Goal: Information Seeking & Learning: Check status

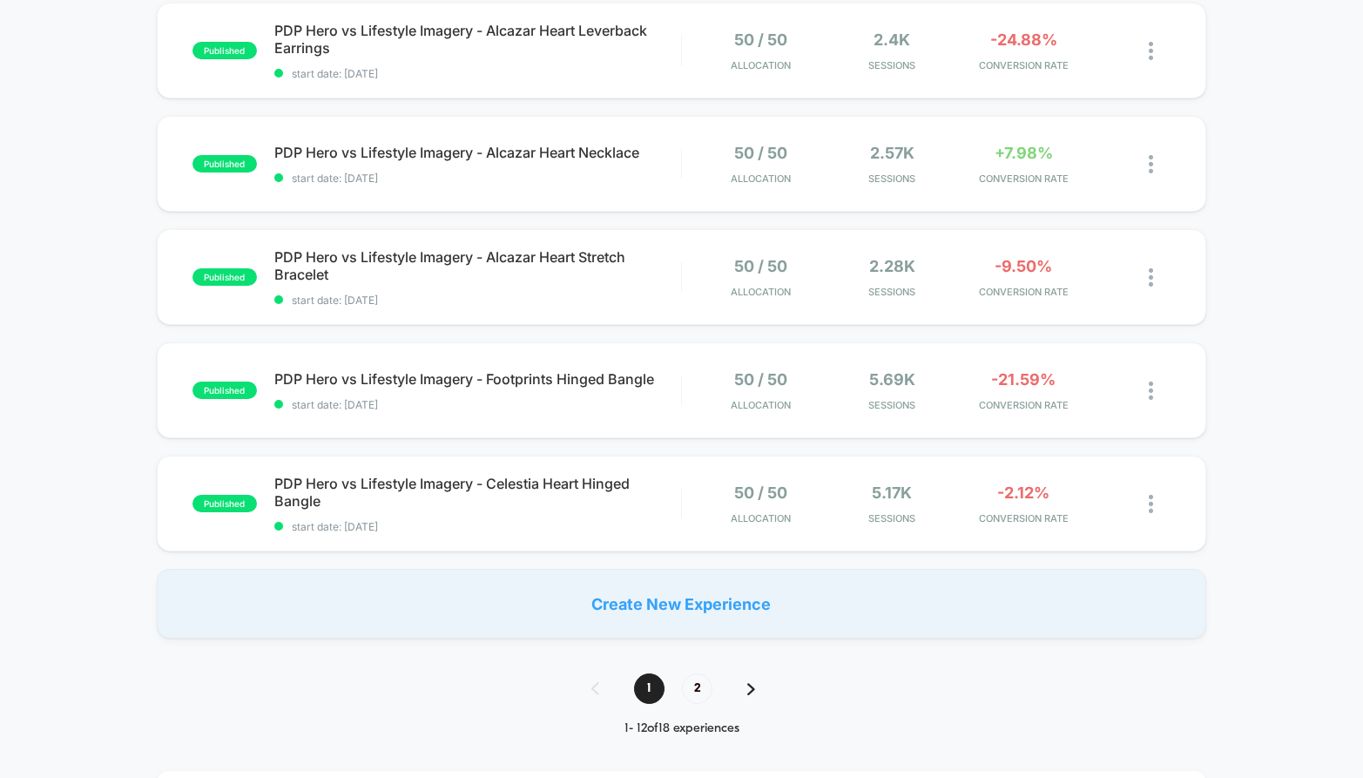
scroll to position [1036, 0]
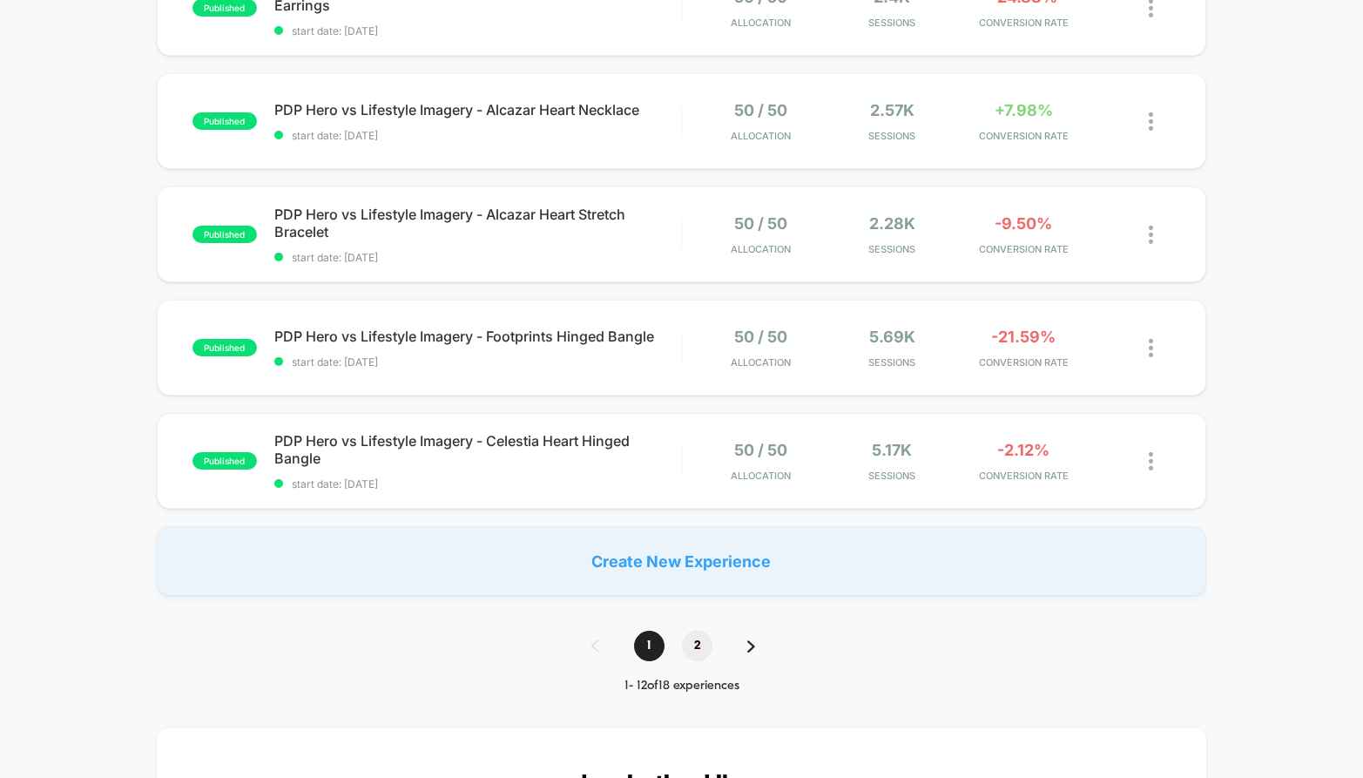
click at [706, 651] on span "2" at bounding box center [697, 646] width 30 height 30
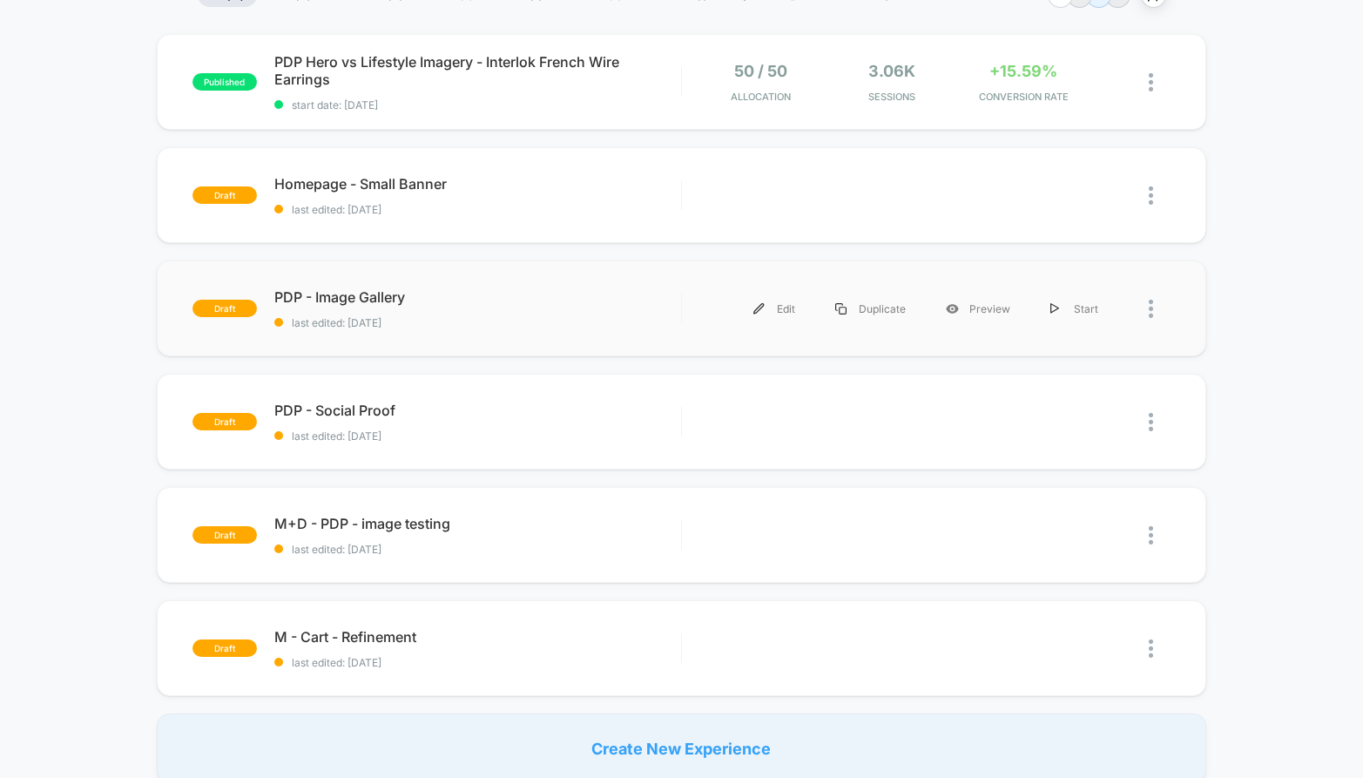
scroll to position [164, 0]
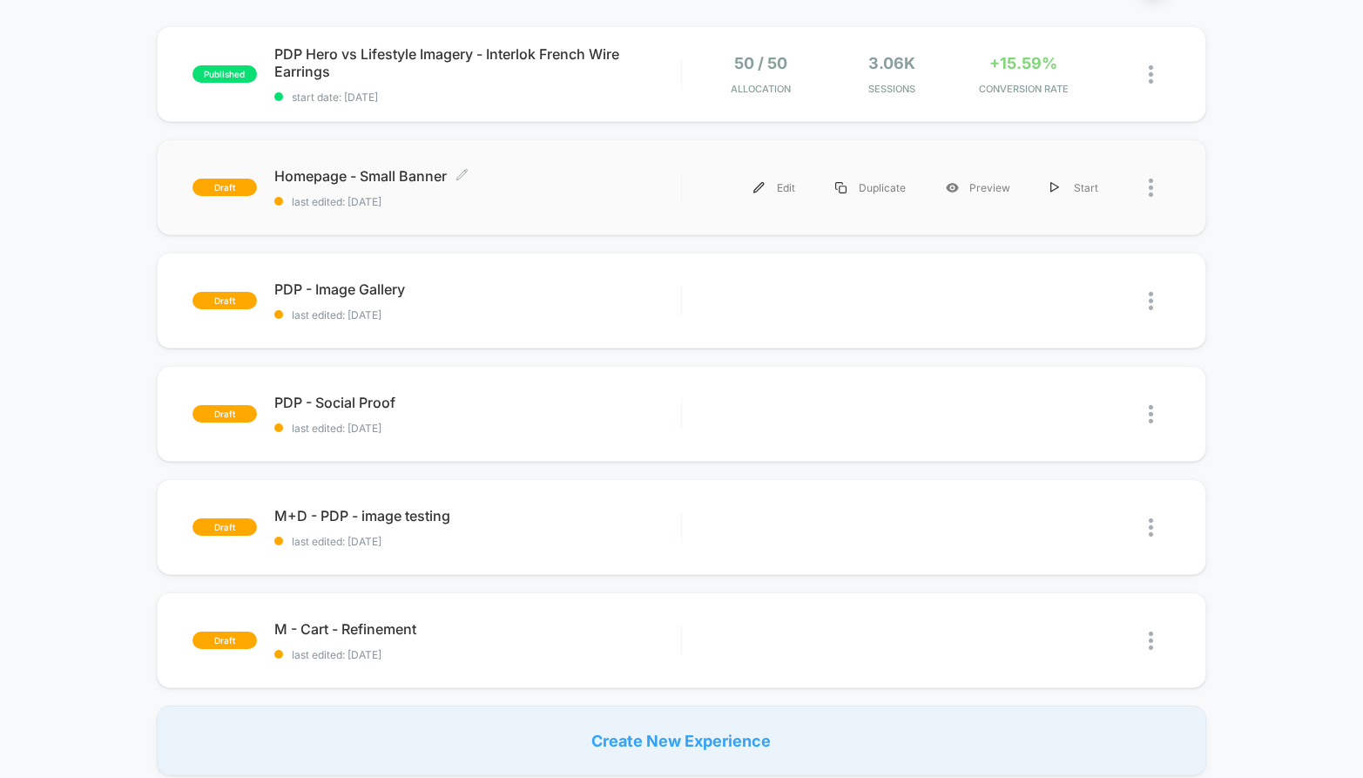
click at [674, 195] on span "last edited: [DATE]" at bounding box center [477, 201] width 407 height 13
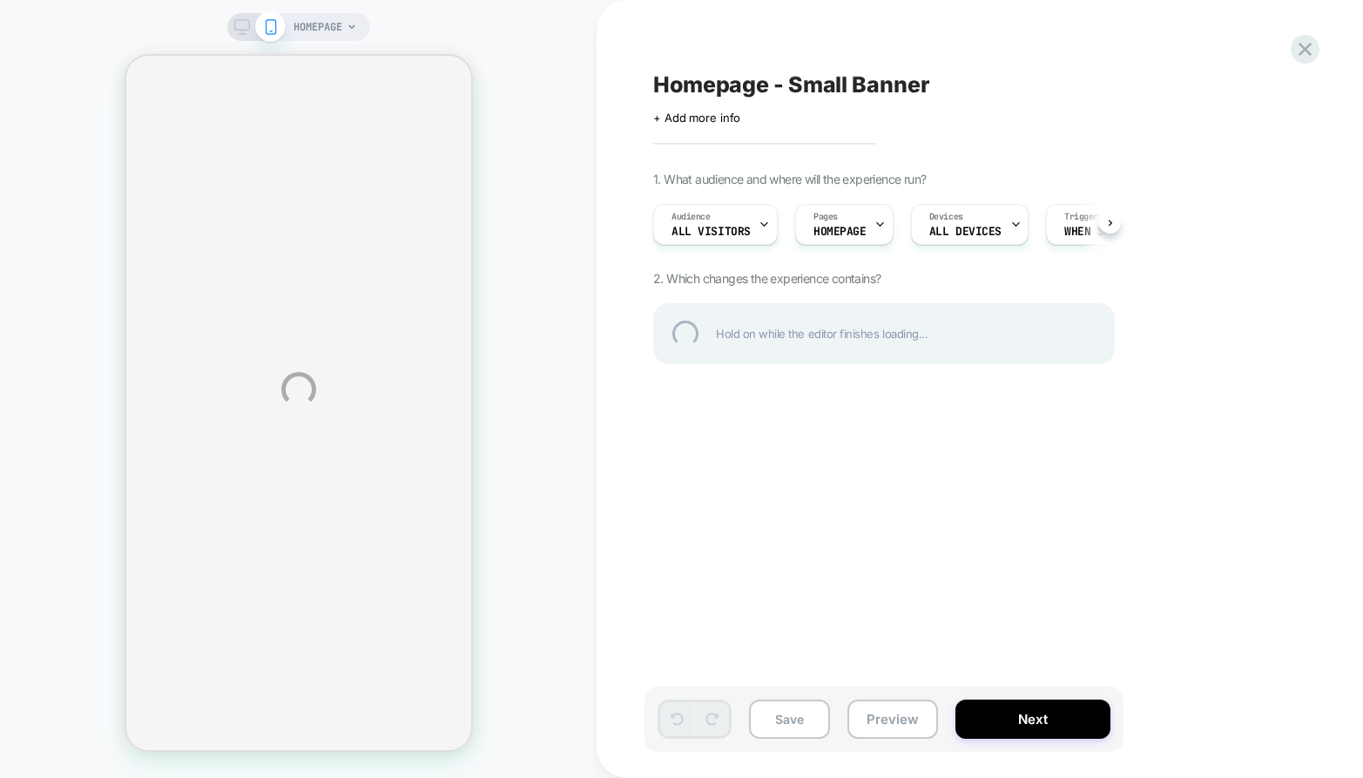
click at [1112, 213] on div "HOMEPAGE Homepage - Small Banner Click to edit experience details + Add more in…" at bounding box center [681, 389] width 1363 height 778
click at [1111, 220] on div "HOMEPAGE Homepage - Small Banner Click to edit experience details + Add more in…" at bounding box center [681, 389] width 1363 height 778
click at [1305, 48] on div at bounding box center [1305, 49] width 36 height 36
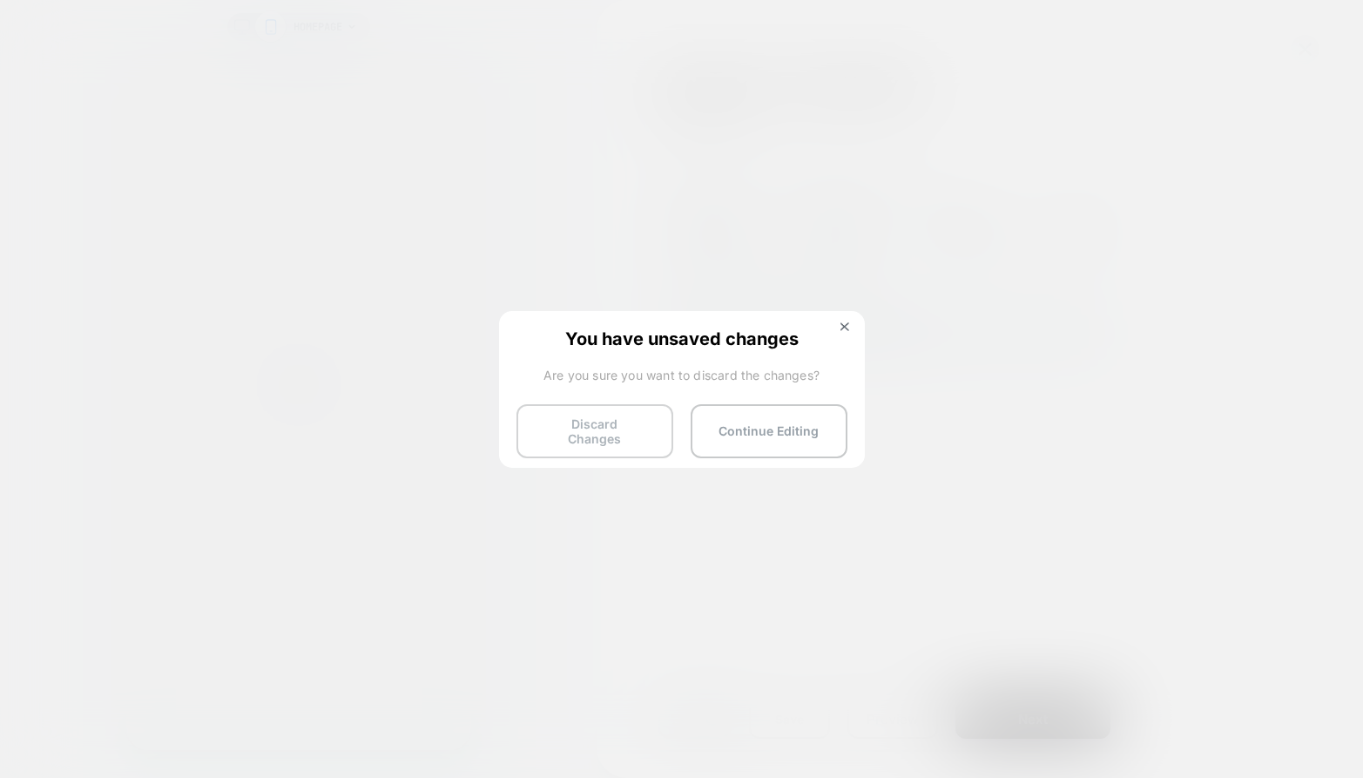
click at [638, 420] on button "Discard Changes" at bounding box center [595, 431] width 157 height 54
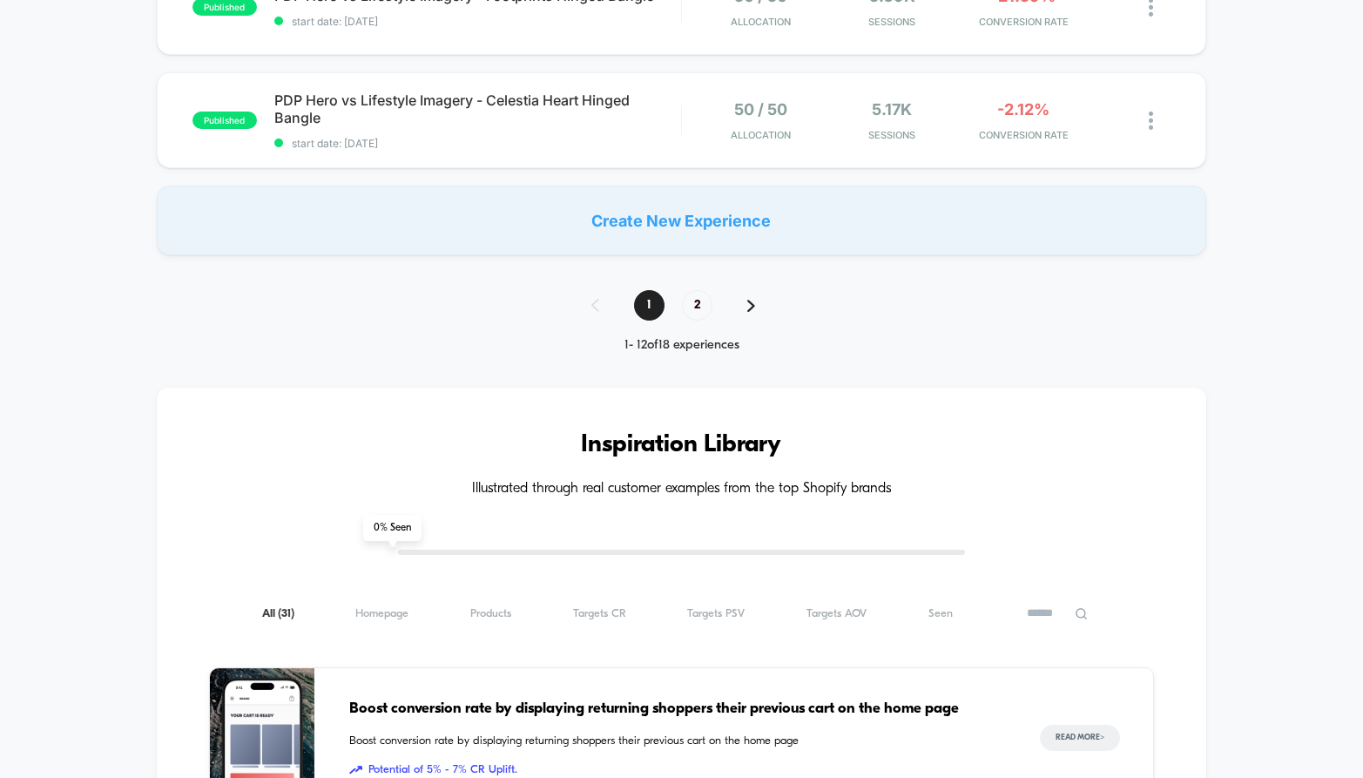
scroll to position [1251, 0]
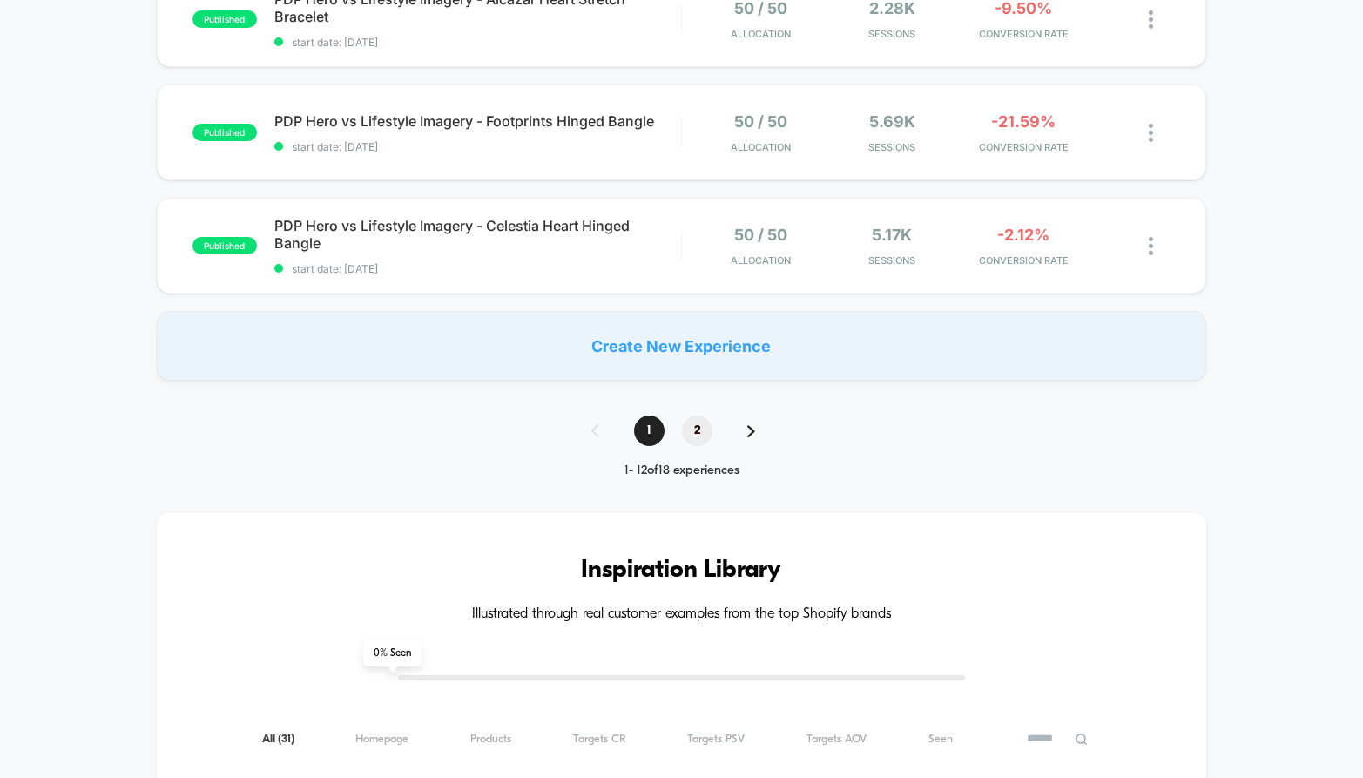
click at [693, 425] on span "2" at bounding box center [697, 431] width 30 height 30
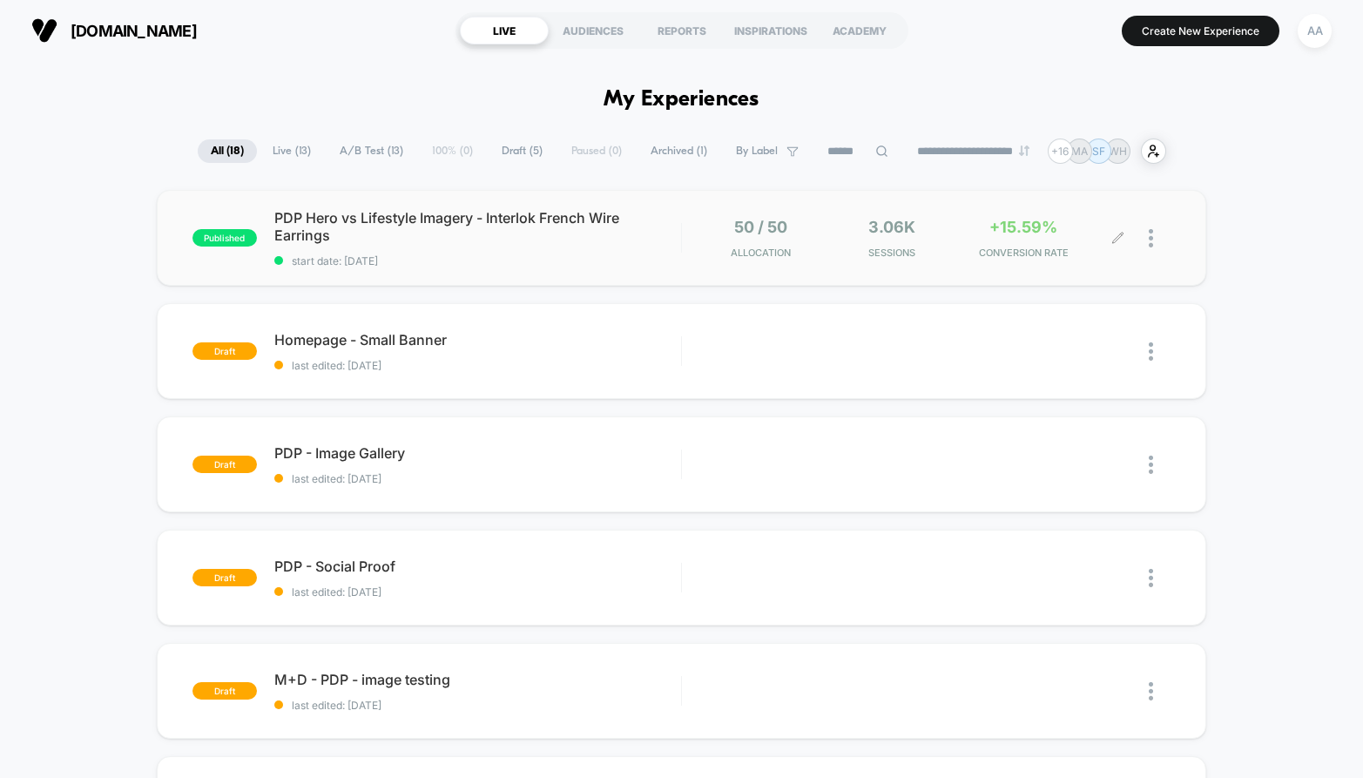
click at [1154, 234] on div at bounding box center [1160, 238] width 22 height 41
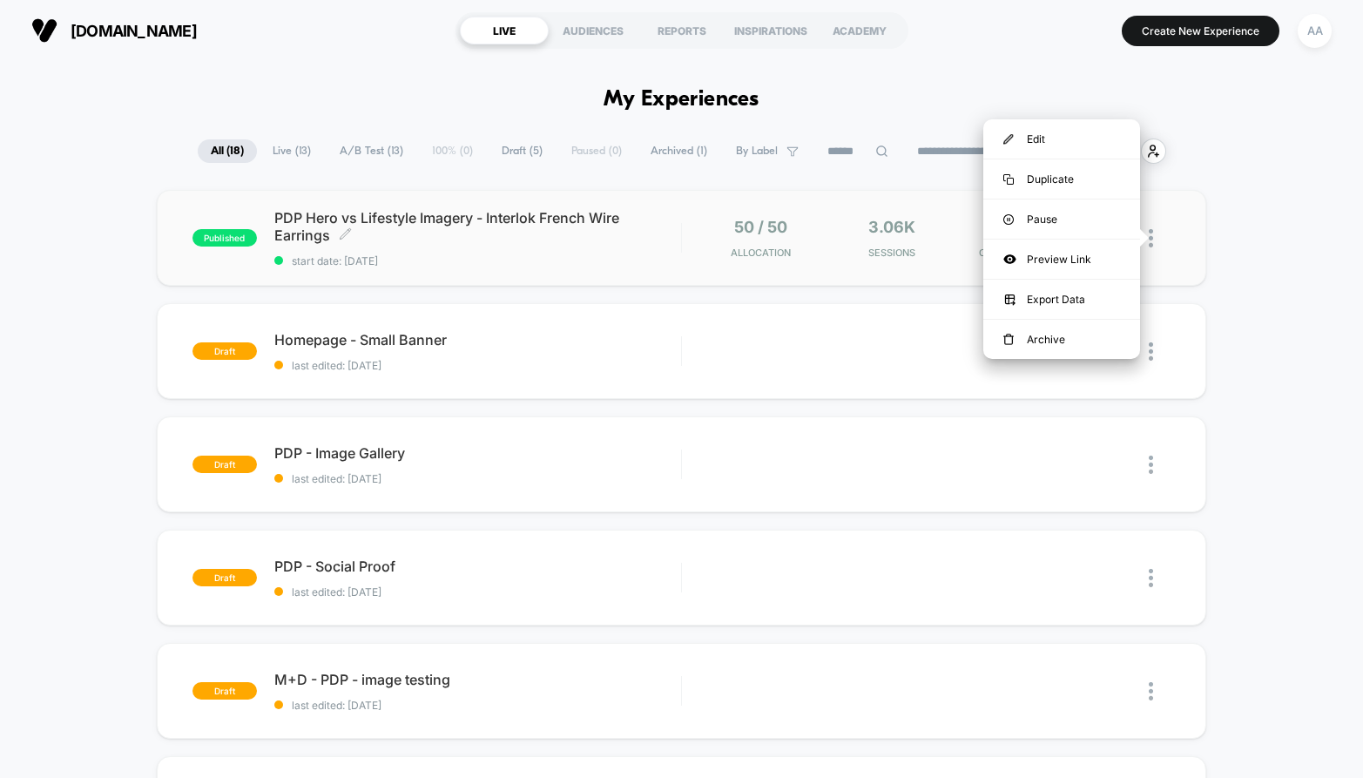
click at [477, 239] on span "PDP Hero vs Lifestyle Imagery - Interlok French Wire Earrings Click to edit exp…" at bounding box center [477, 226] width 407 height 35
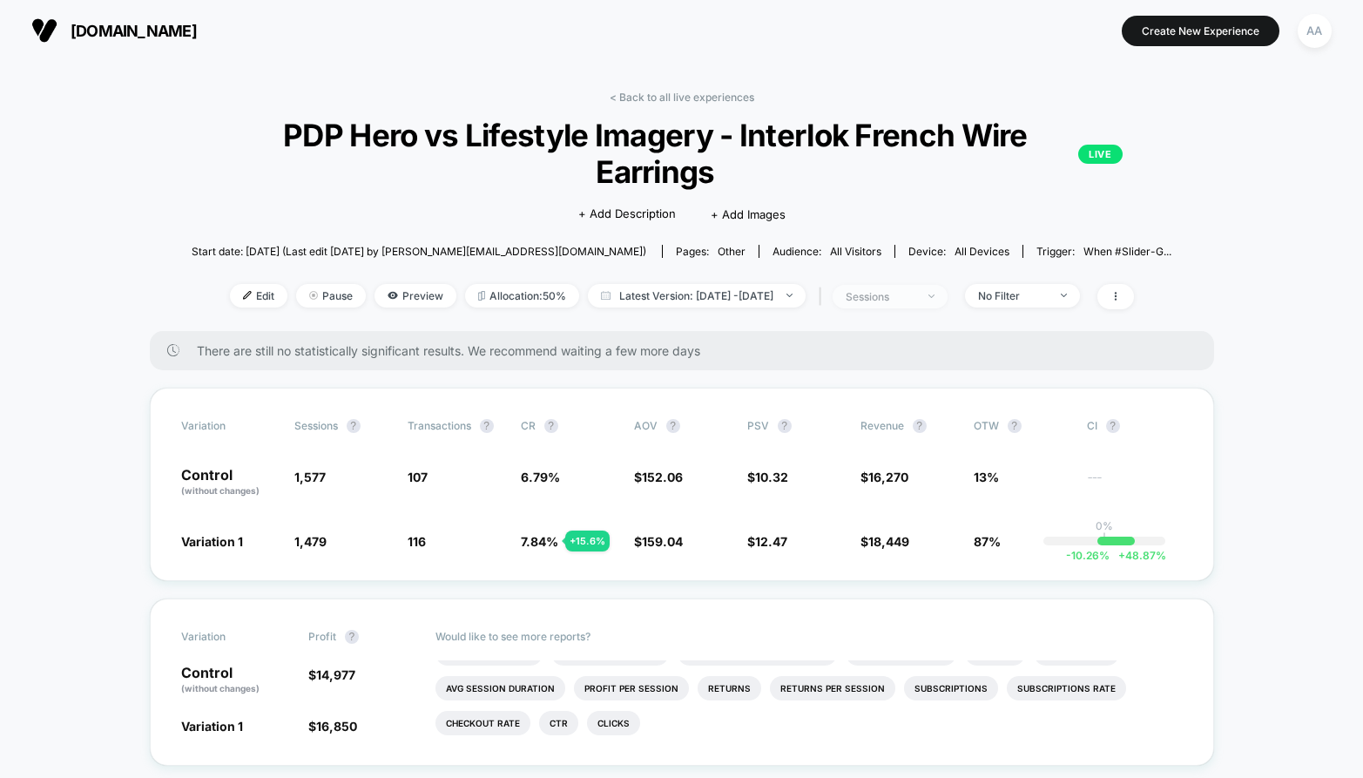
click at [948, 301] on span "sessions" at bounding box center [890, 297] width 115 height 24
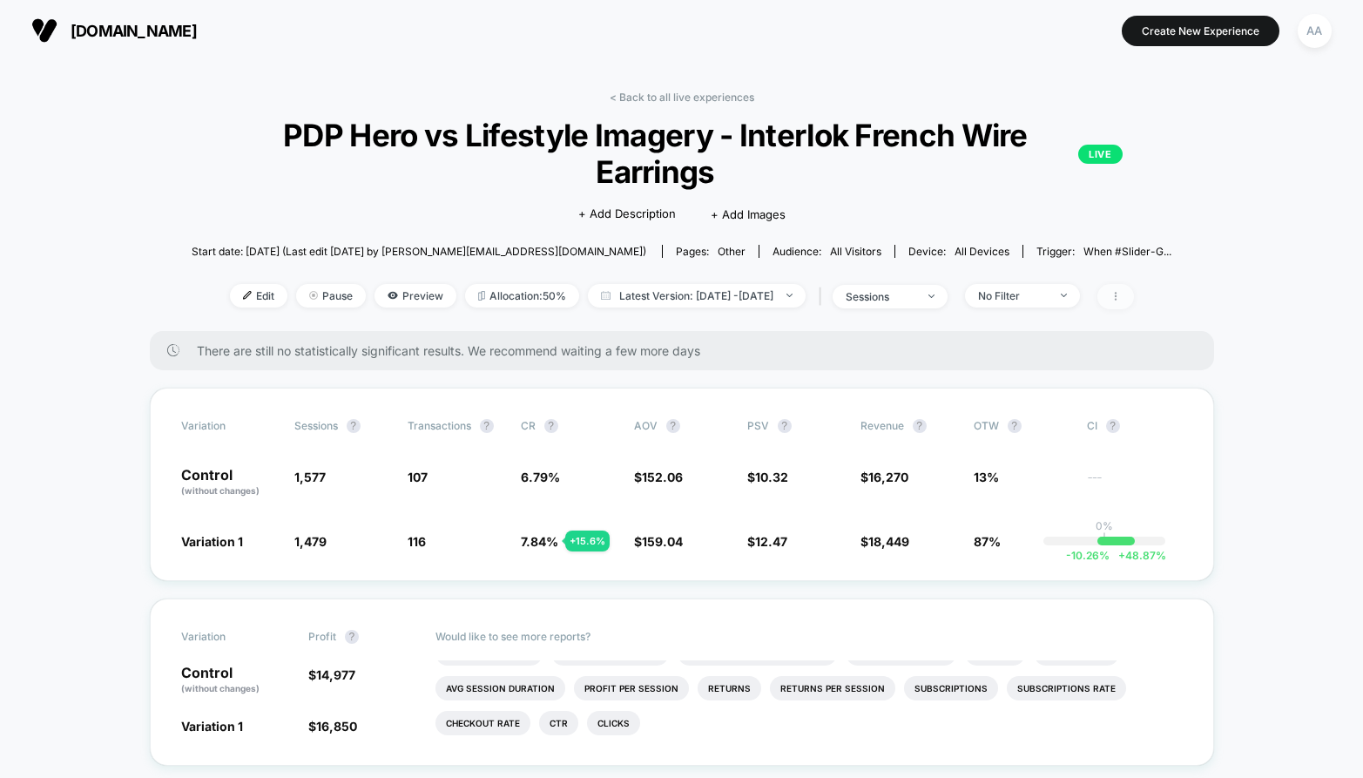
click at [1134, 296] on span at bounding box center [1116, 296] width 37 height 25
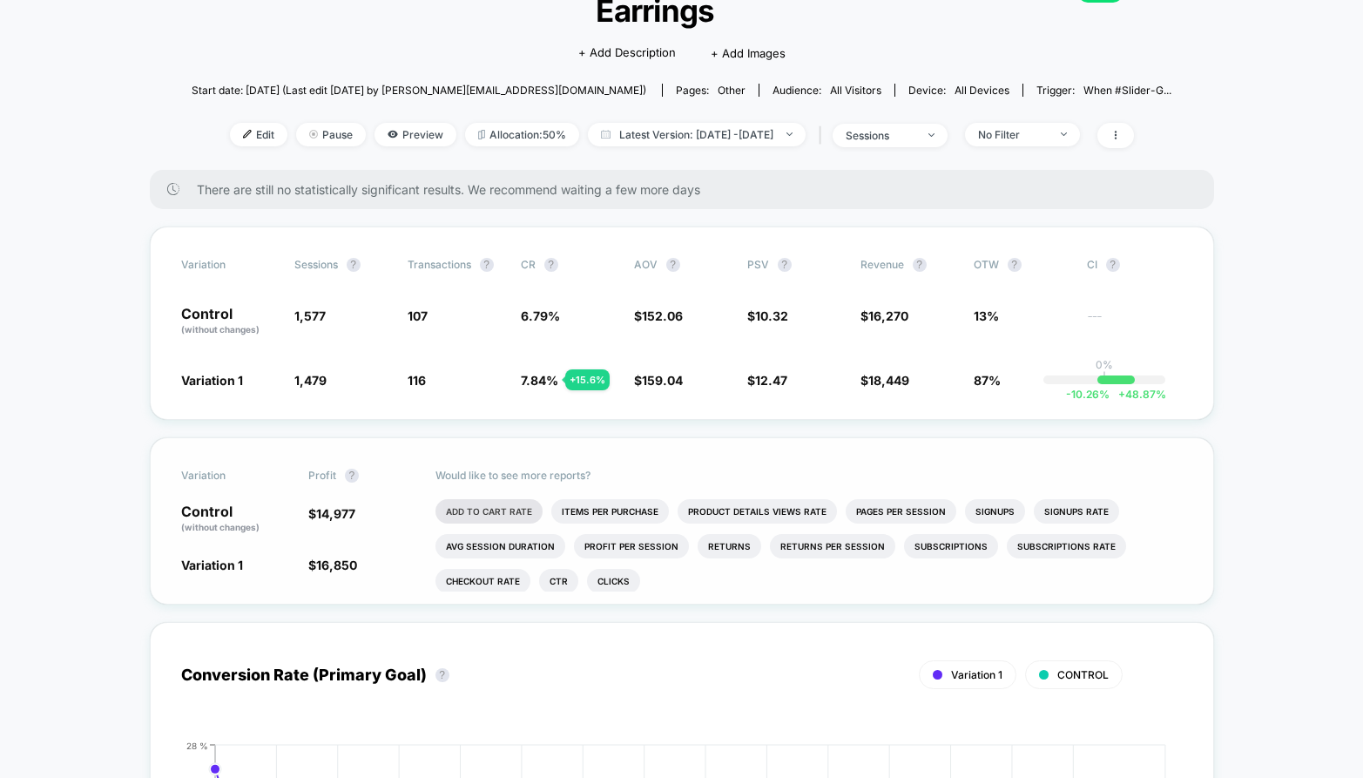
click at [499, 503] on li "Add To Cart Rate" at bounding box center [489, 511] width 107 height 24
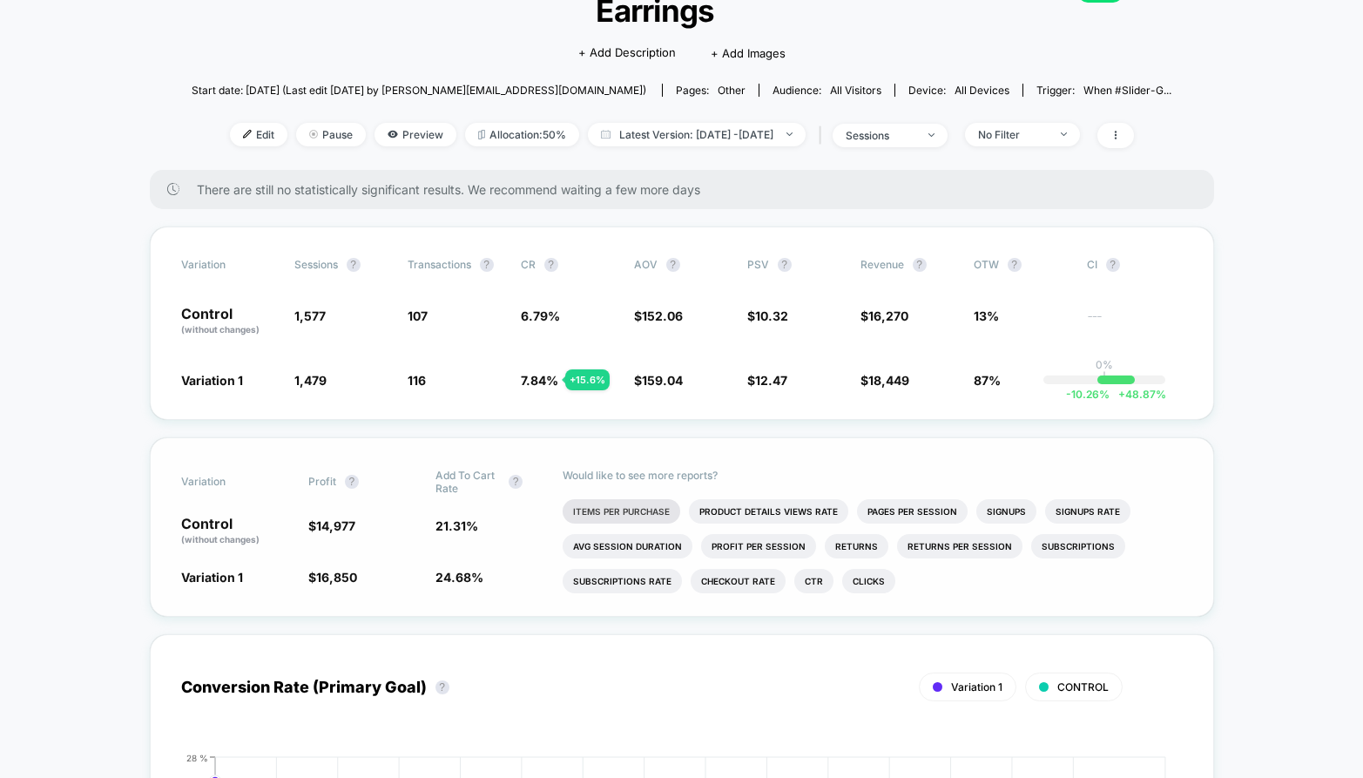
click at [647, 512] on li "Items Per Purchase" at bounding box center [622, 511] width 118 height 24
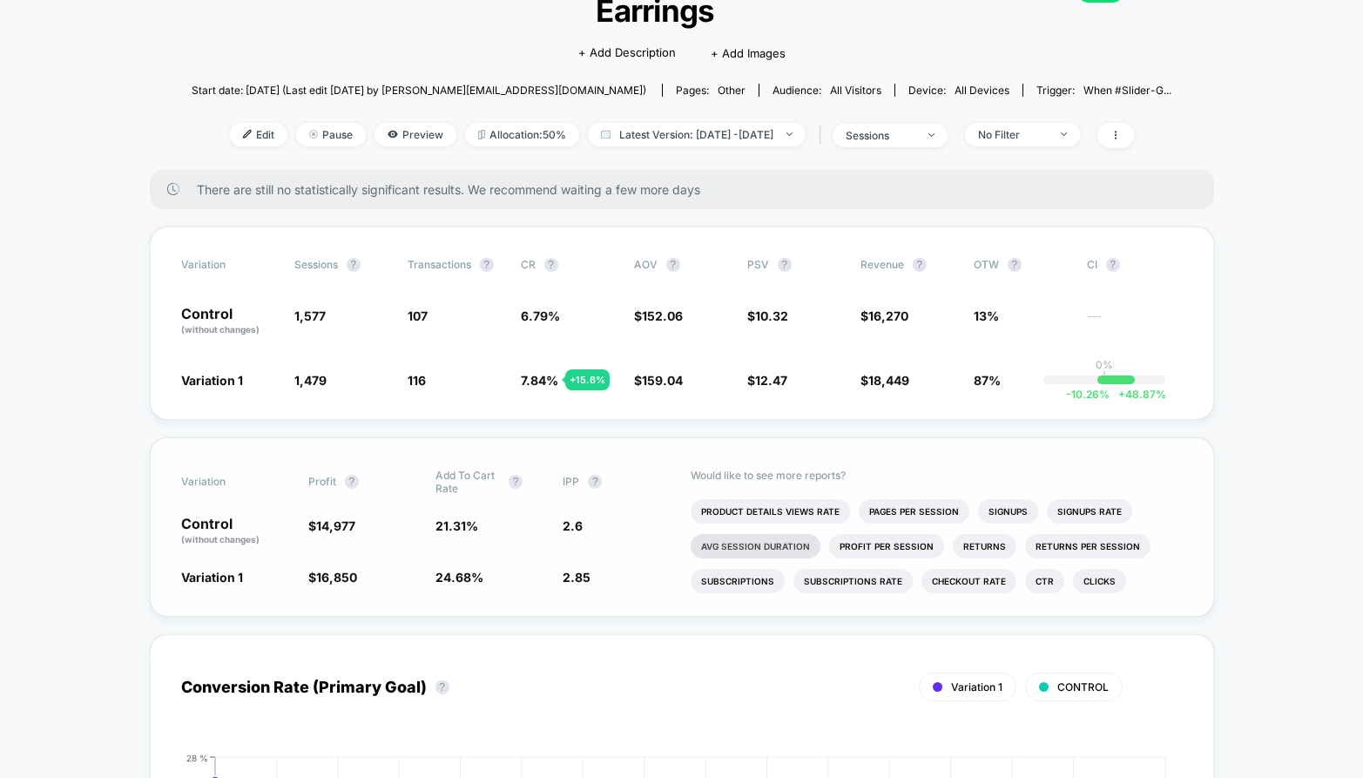
click at [768, 542] on li "Avg Session Duration" at bounding box center [756, 546] width 130 height 24
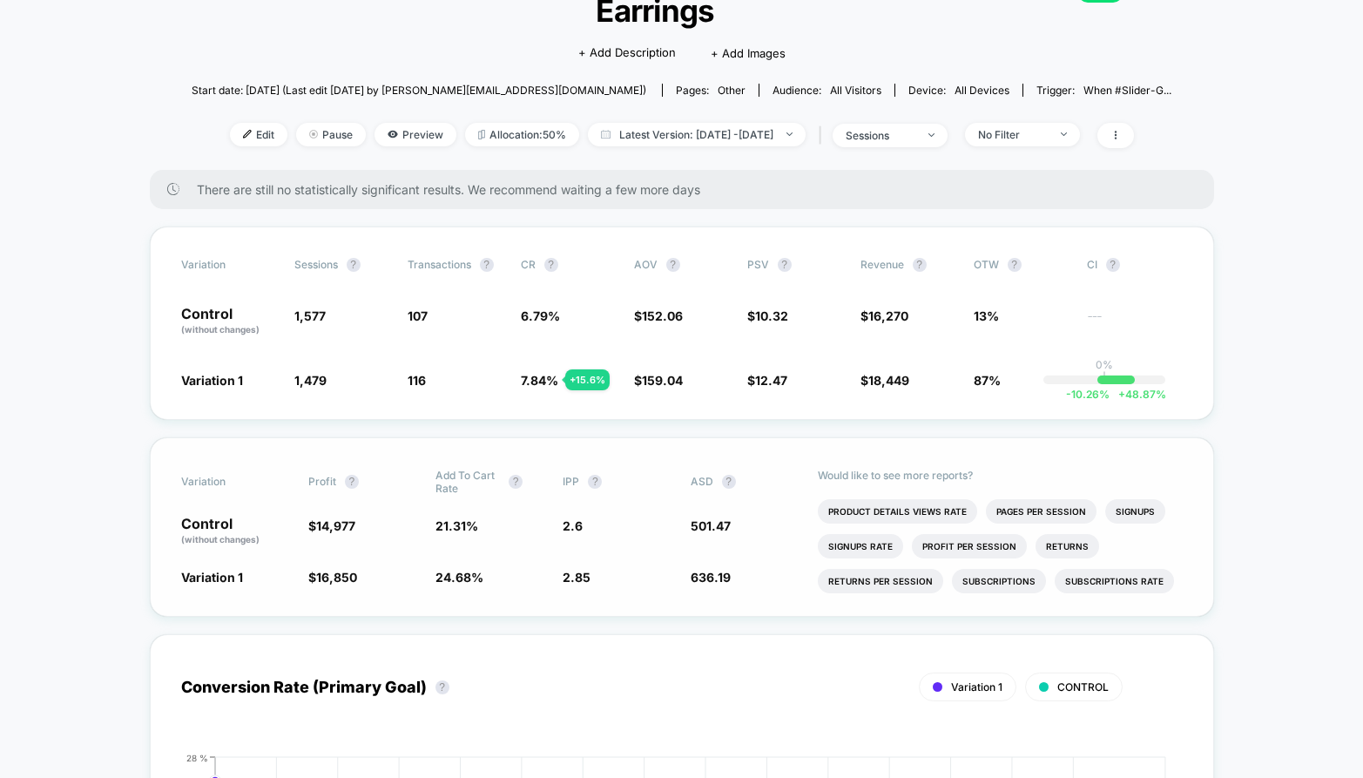
click at [724, 466] on div "Variation Profit ? Add To Cart Rate ? IPP ? ASD ? Control (without changes) $ 1…" at bounding box center [682, 526] width 1064 height 179
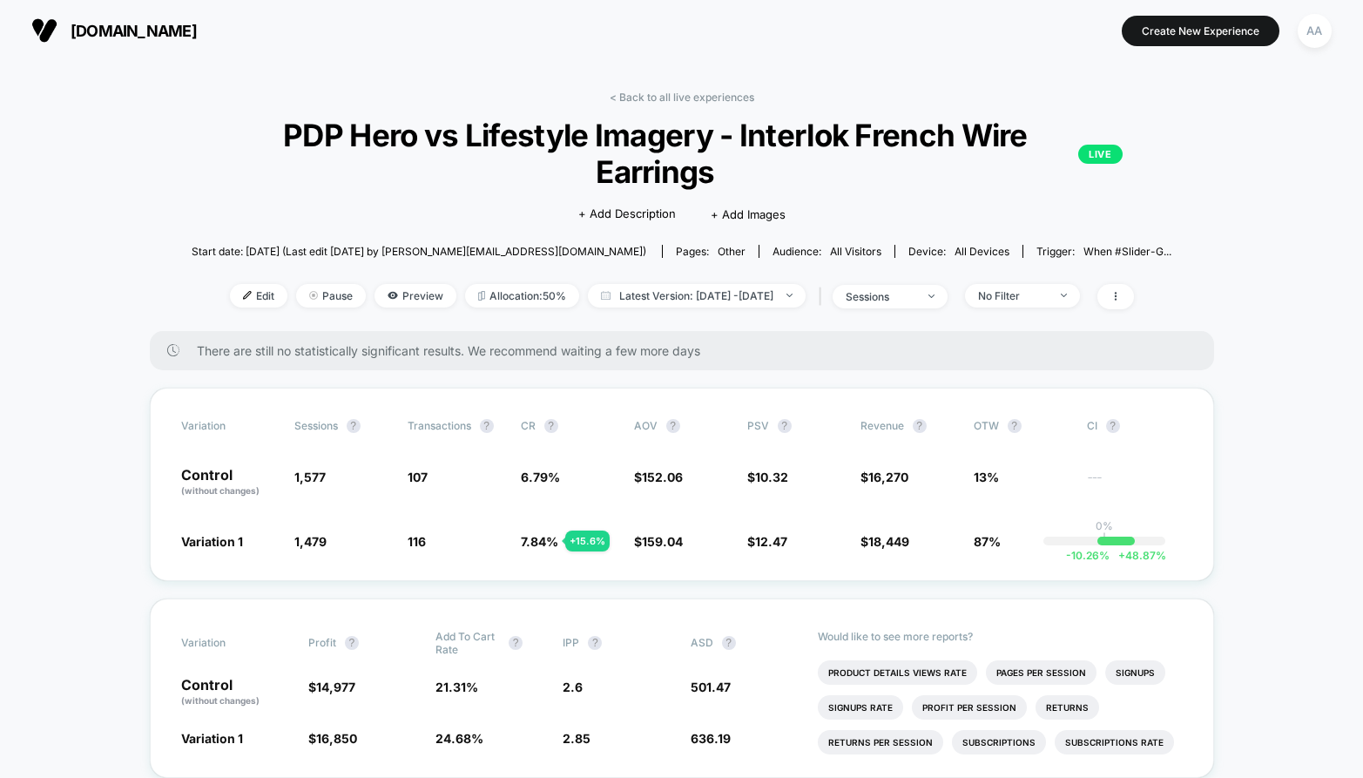
click at [658, 97] on link "< Back to all live experiences" at bounding box center [682, 97] width 145 height 13
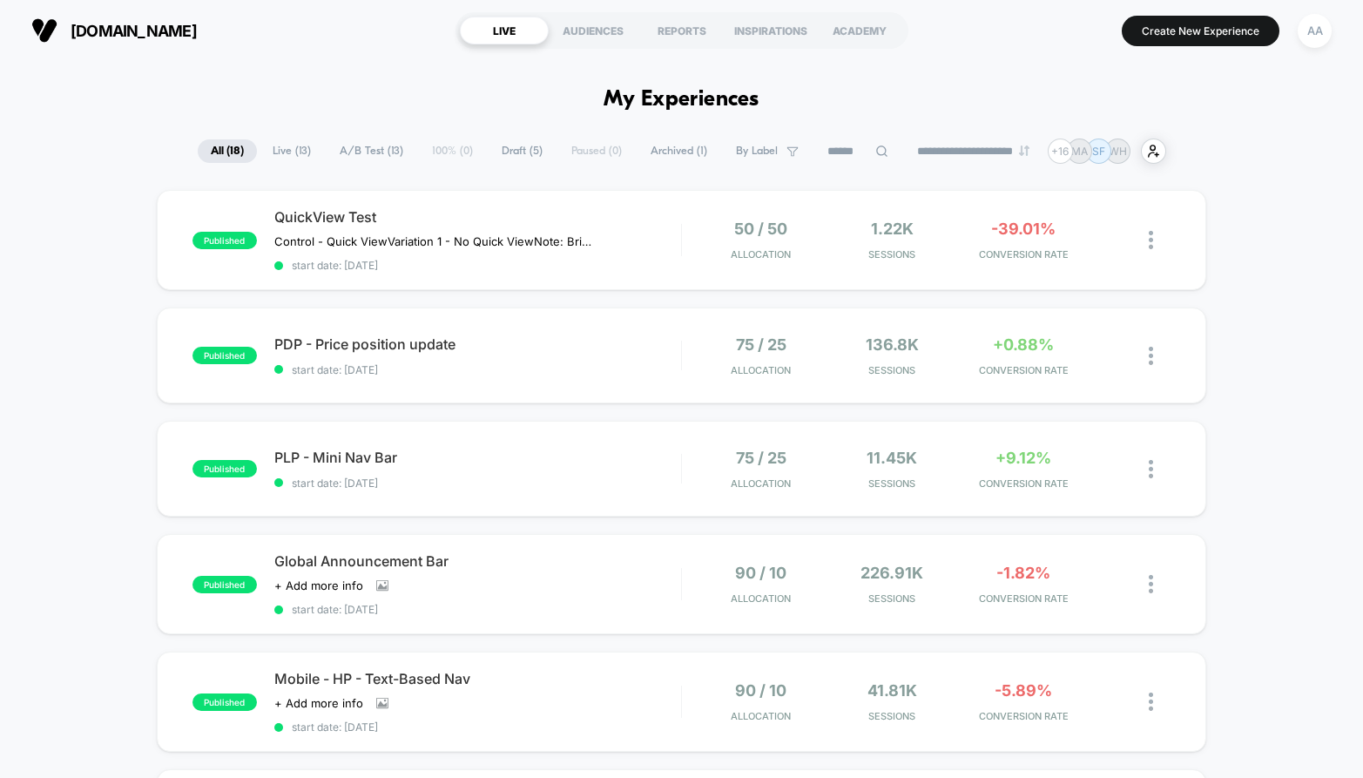
scroll to position [13, 0]
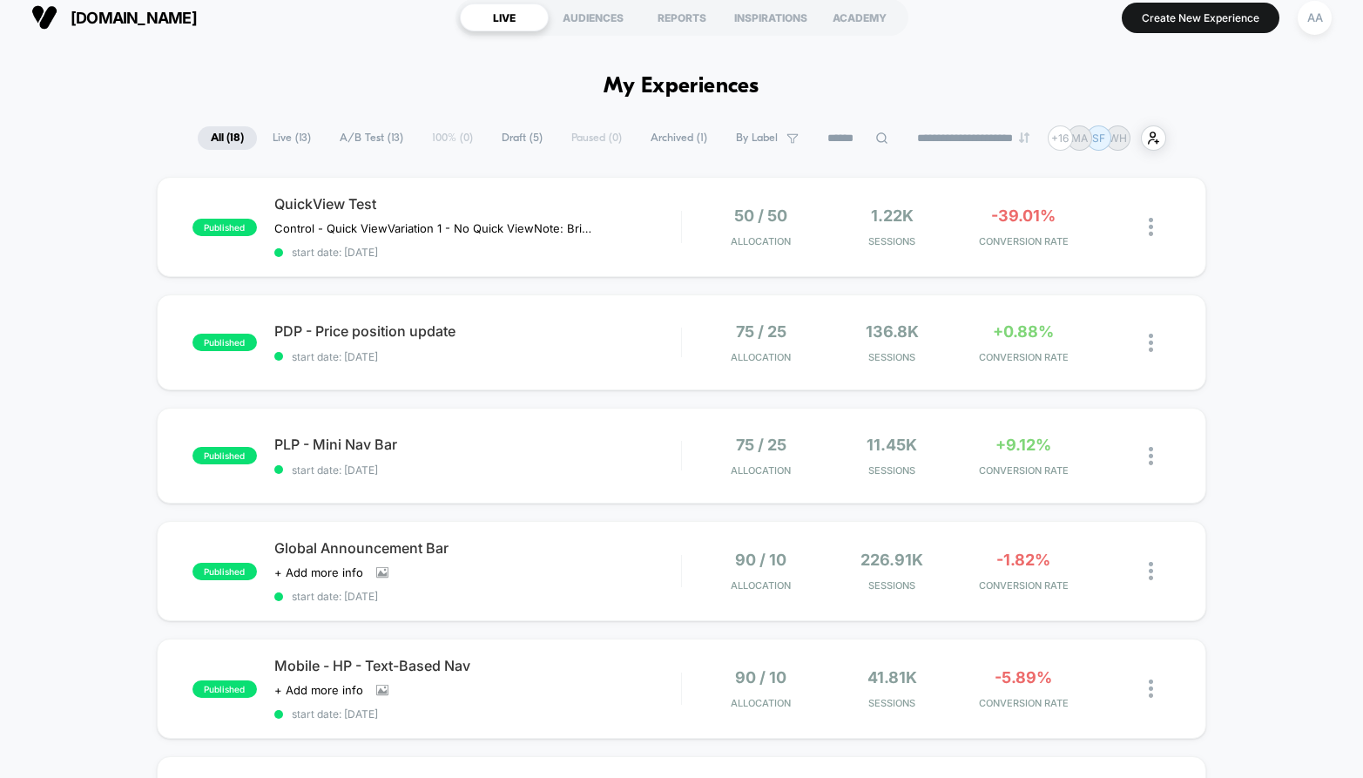
click at [508, 145] on span "Draft ( 5 )" at bounding box center [522, 138] width 67 height 24
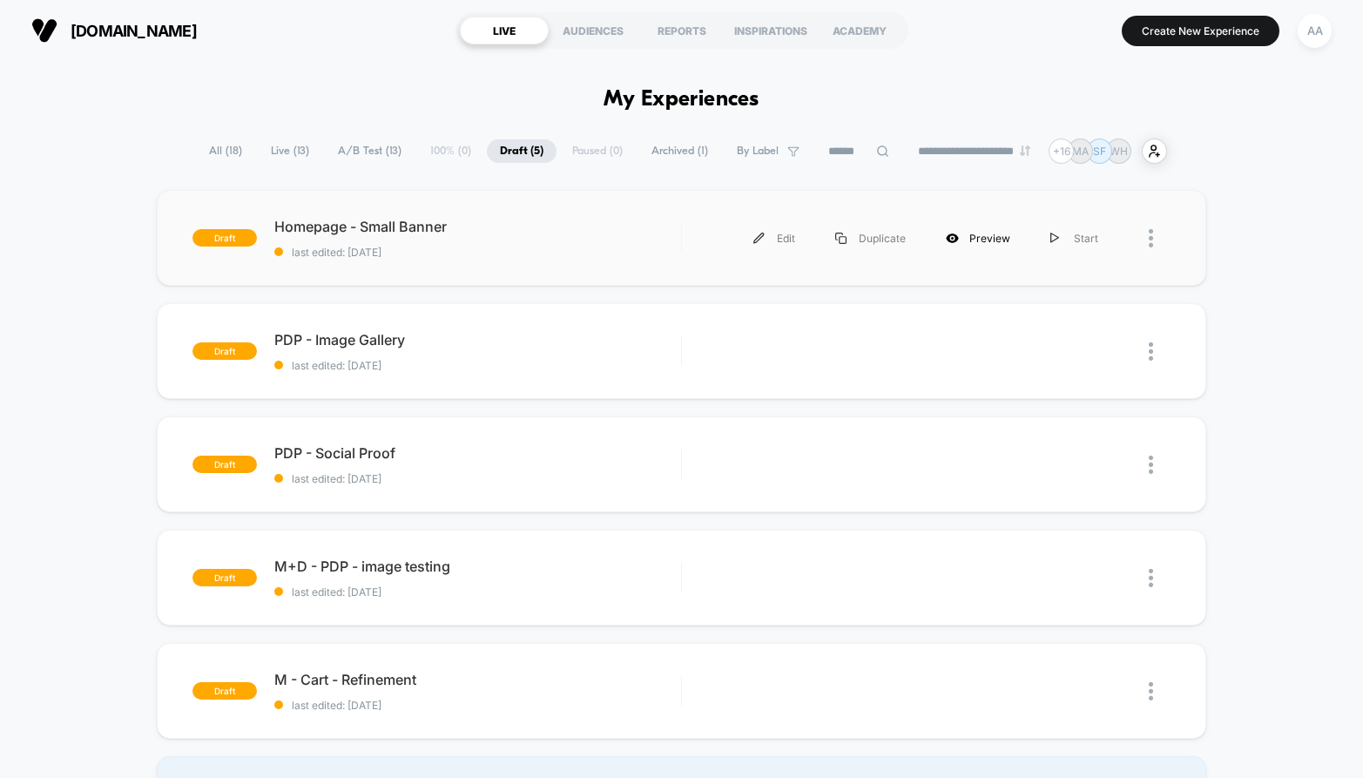
click at [962, 244] on div "Preview" at bounding box center [978, 238] width 105 height 39
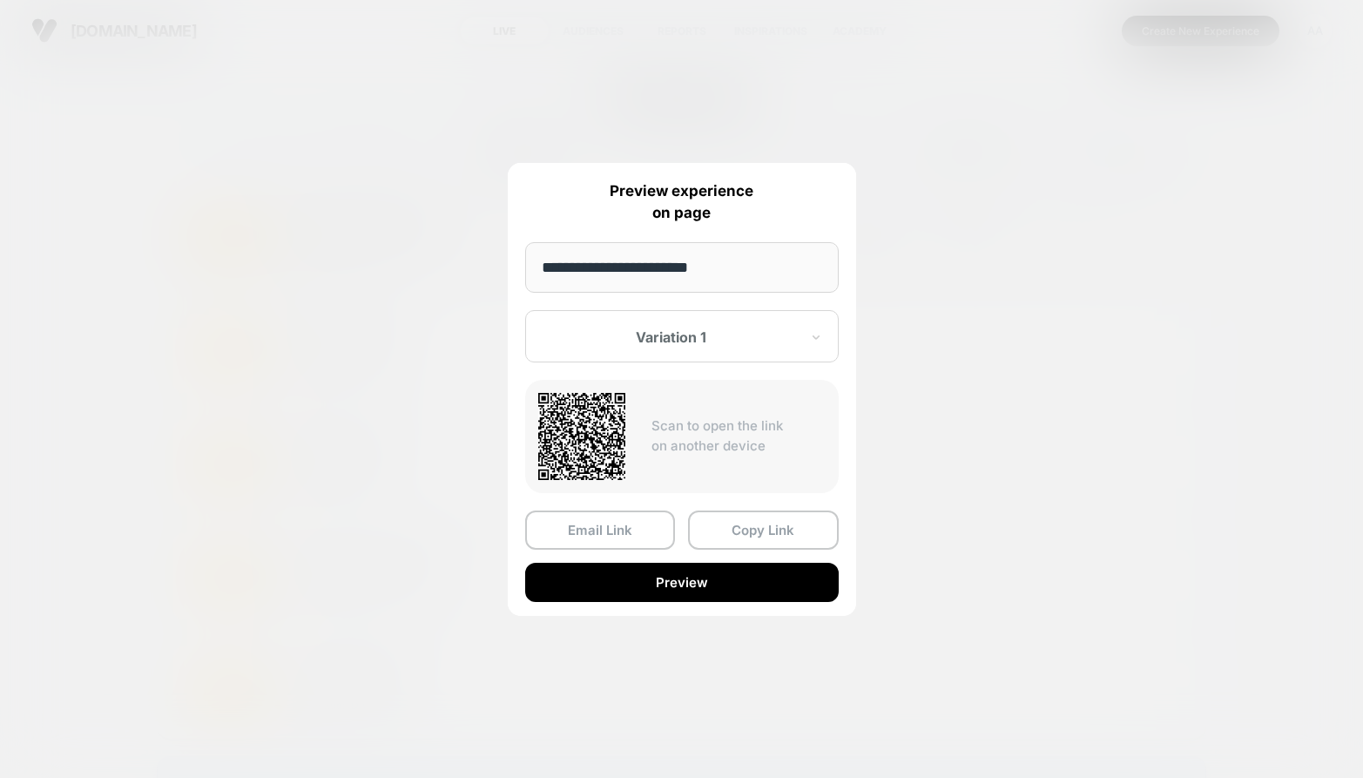
click at [640, 559] on div "Email Link Copy Link Preview" at bounding box center [682, 555] width 314 height 91
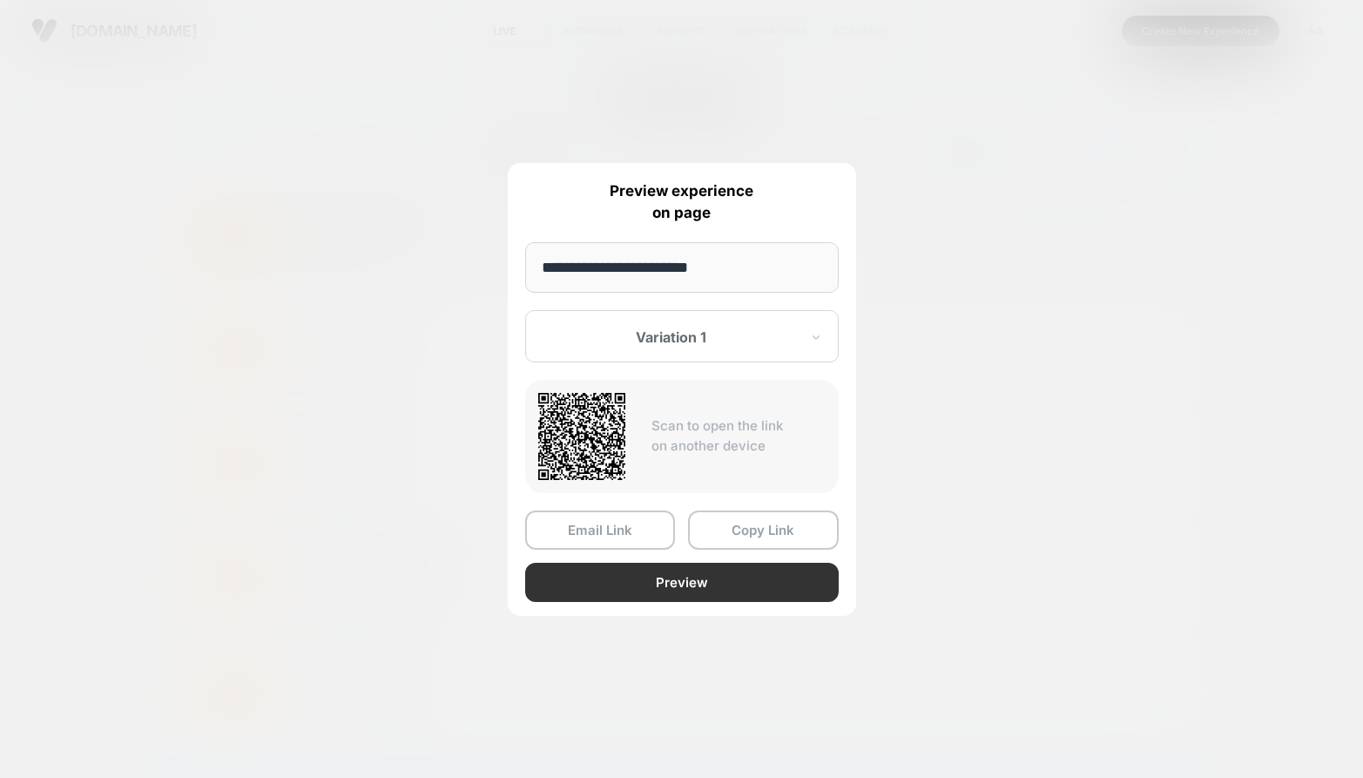
click at [640, 573] on button "Preview" at bounding box center [682, 582] width 314 height 39
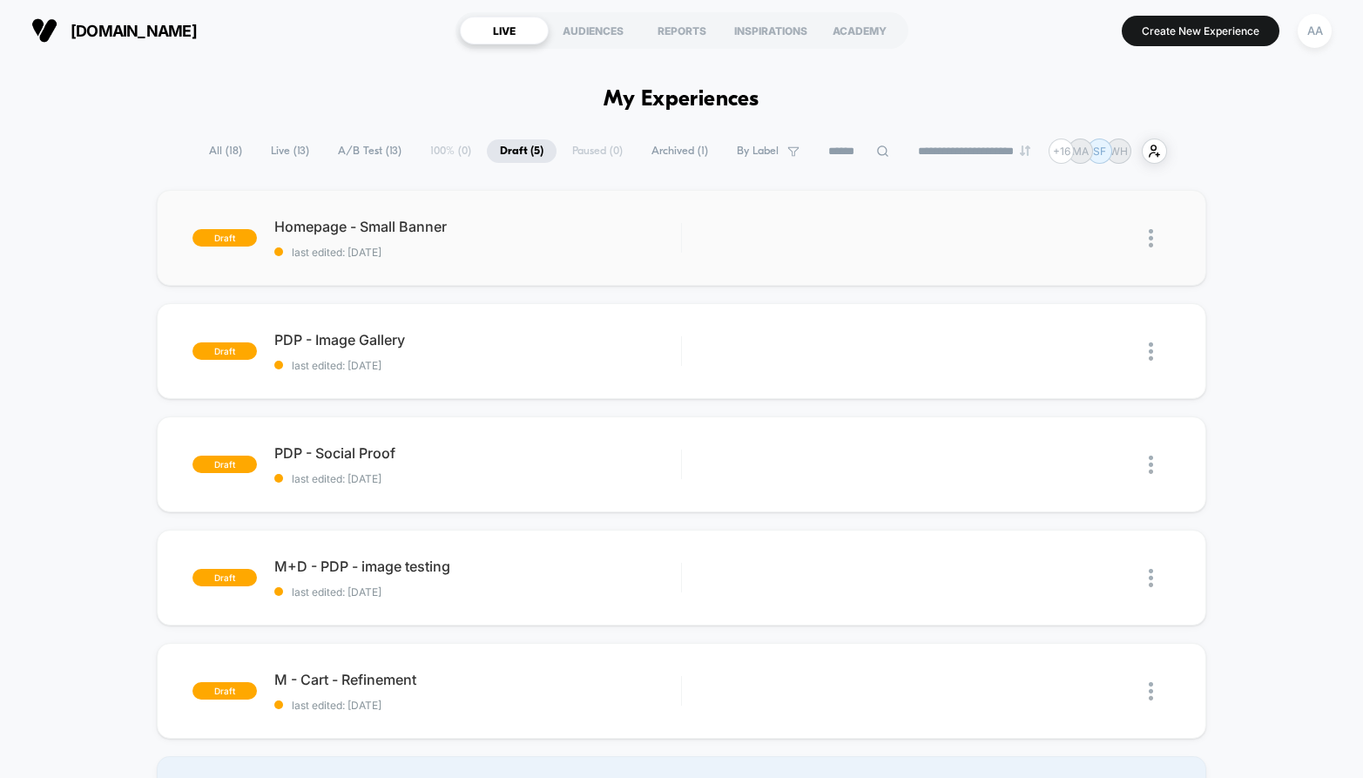
click at [1151, 238] on img at bounding box center [1151, 238] width 4 height 18
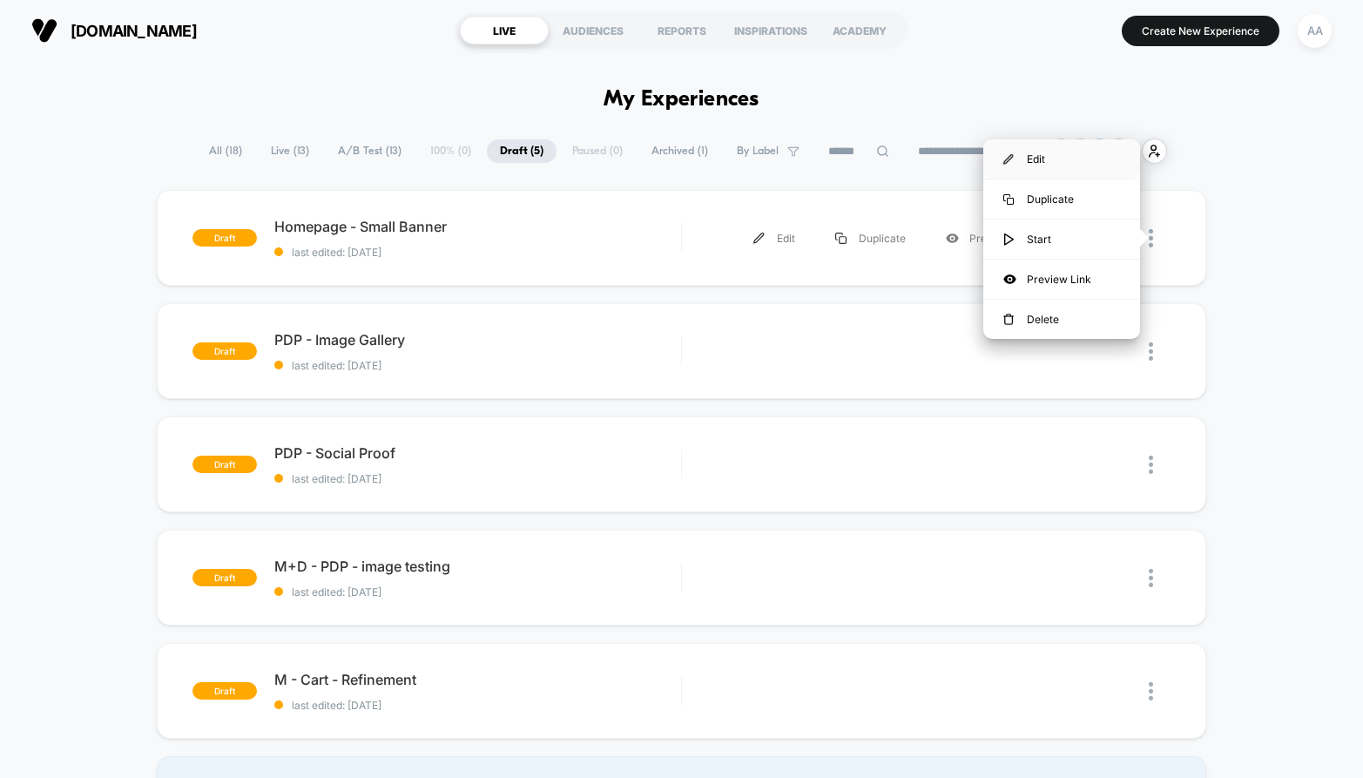
click at [1071, 152] on div "Edit" at bounding box center [1061, 158] width 157 height 39
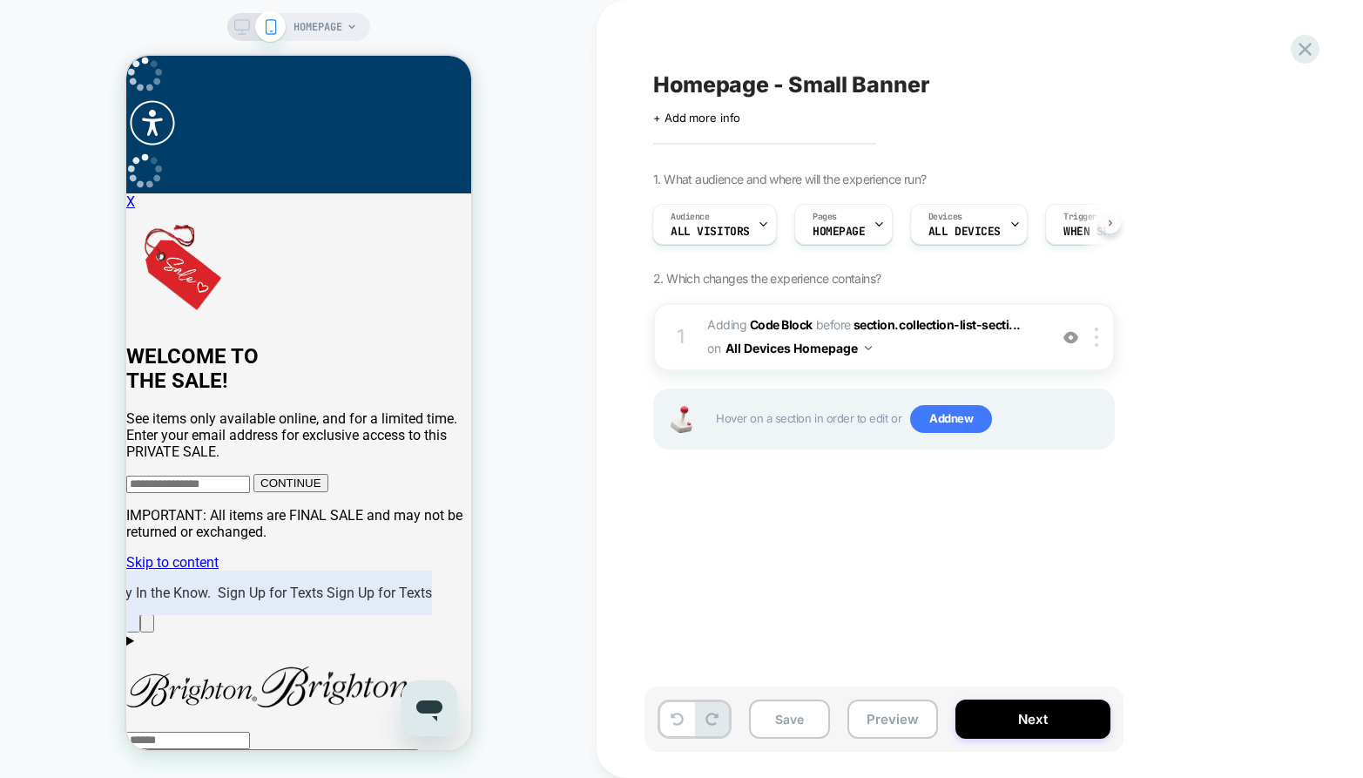
click at [1106, 226] on button at bounding box center [1110, 223] width 22 height 22
click at [1109, 223] on icon at bounding box center [1110, 223] width 7 height 7
click at [1109, 223] on div "Audience All Visitors Pages HOMEPAGE Devices ALL DEVICES Trigger When section.c…" at bounding box center [884, 224] width 462 height 58
click at [1301, 57] on icon at bounding box center [1306, 49] width 24 height 24
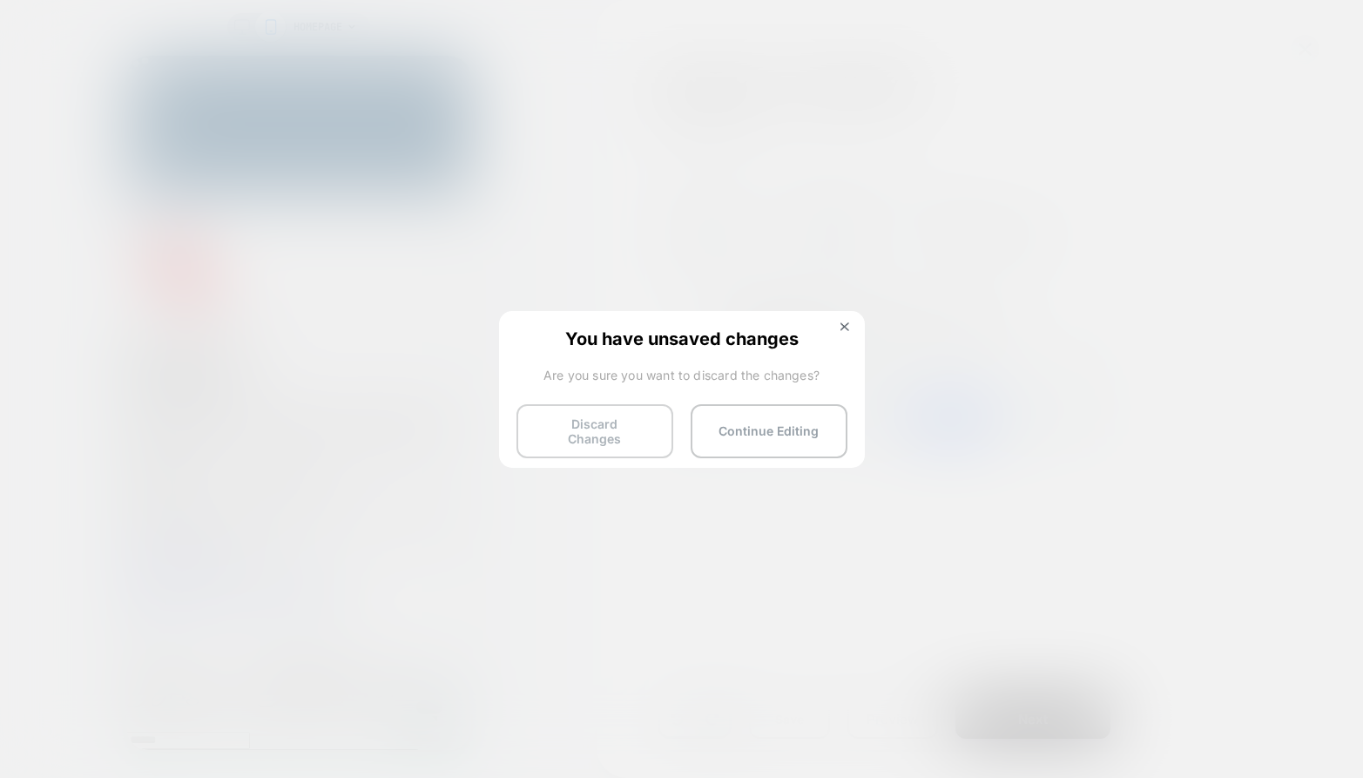
click at [599, 429] on button "Discard Changes" at bounding box center [595, 431] width 157 height 54
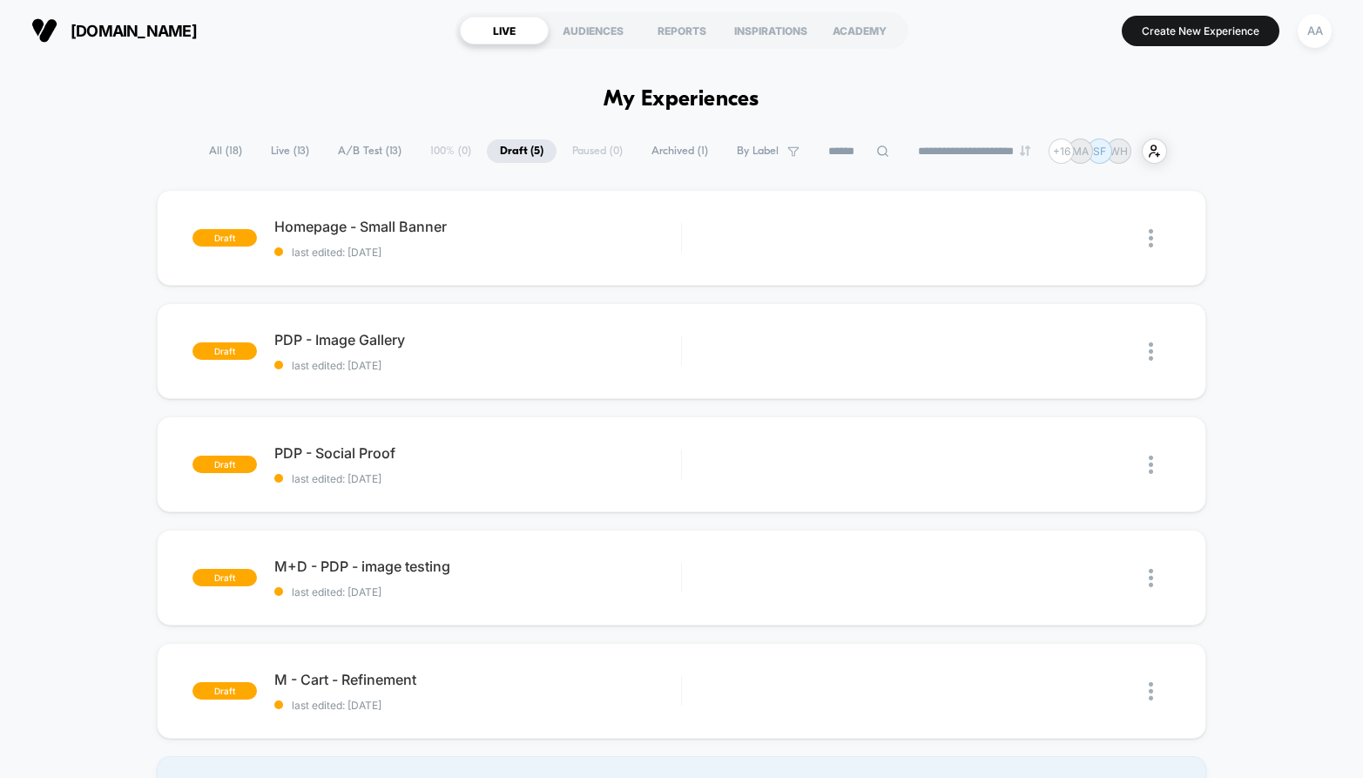
click at [207, 153] on span "All ( 18 )" at bounding box center [225, 151] width 59 height 24
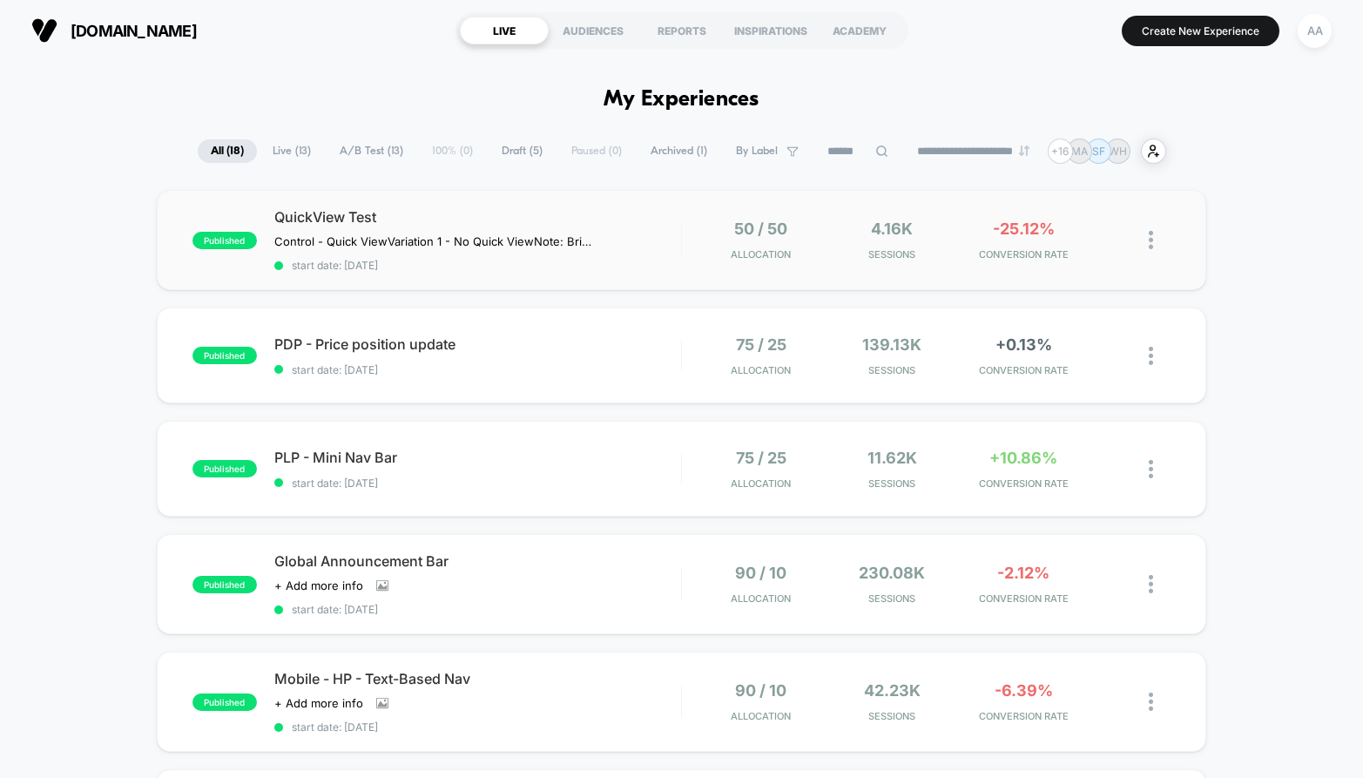
click at [671, 206] on div "published QuickView Test Control - Quick View Variation 1 - No Quick View Note:…" at bounding box center [682, 240] width 1050 height 100
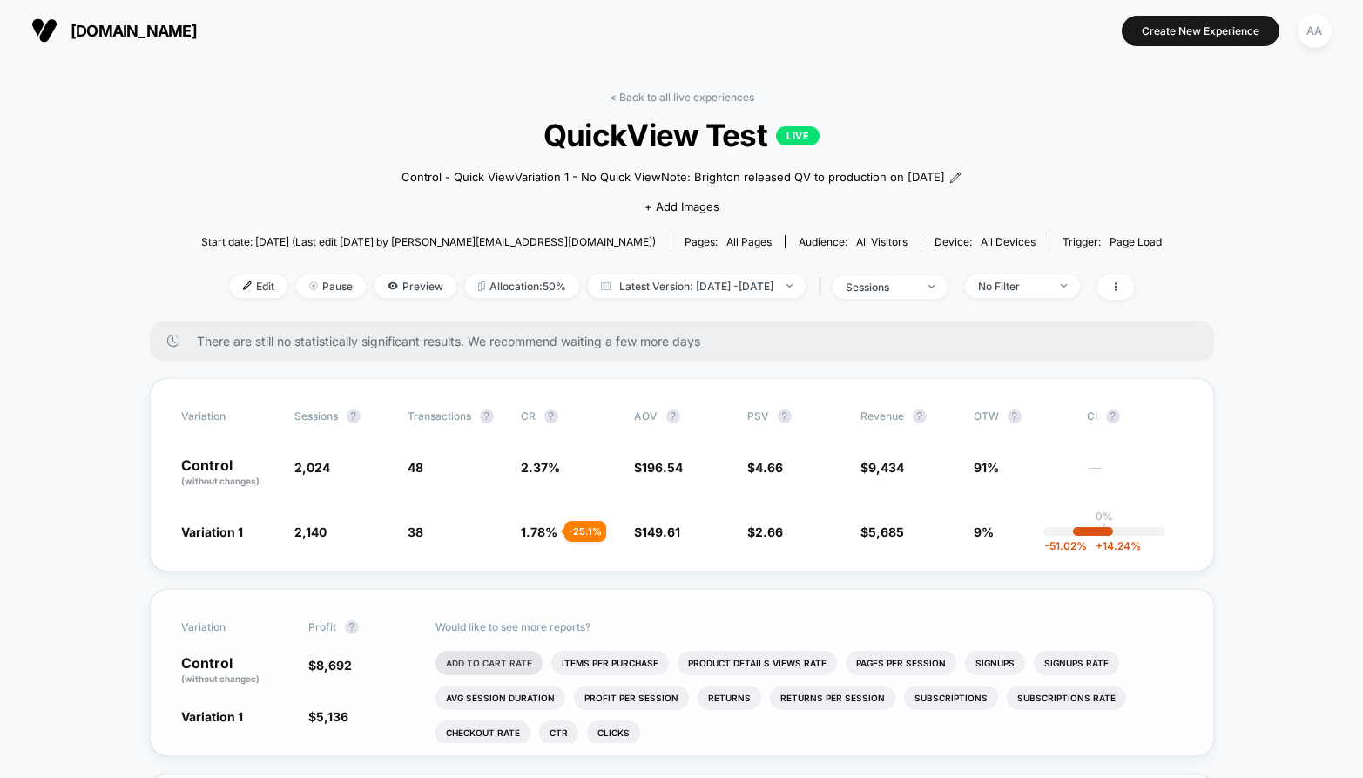
click at [508, 659] on li "Add To Cart Rate" at bounding box center [489, 663] width 107 height 24
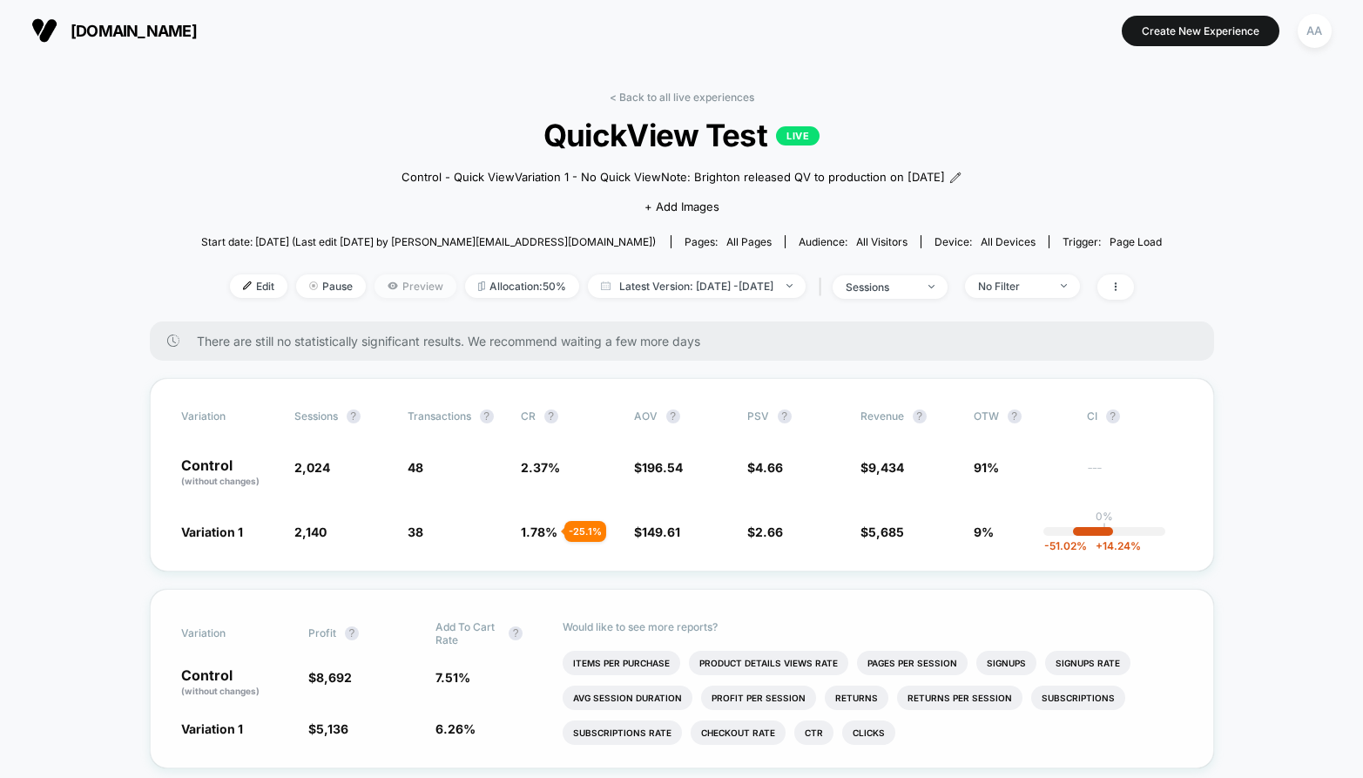
click at [379, 284] on span "Preview" at bounding box center [416, 286] width 82 height 24
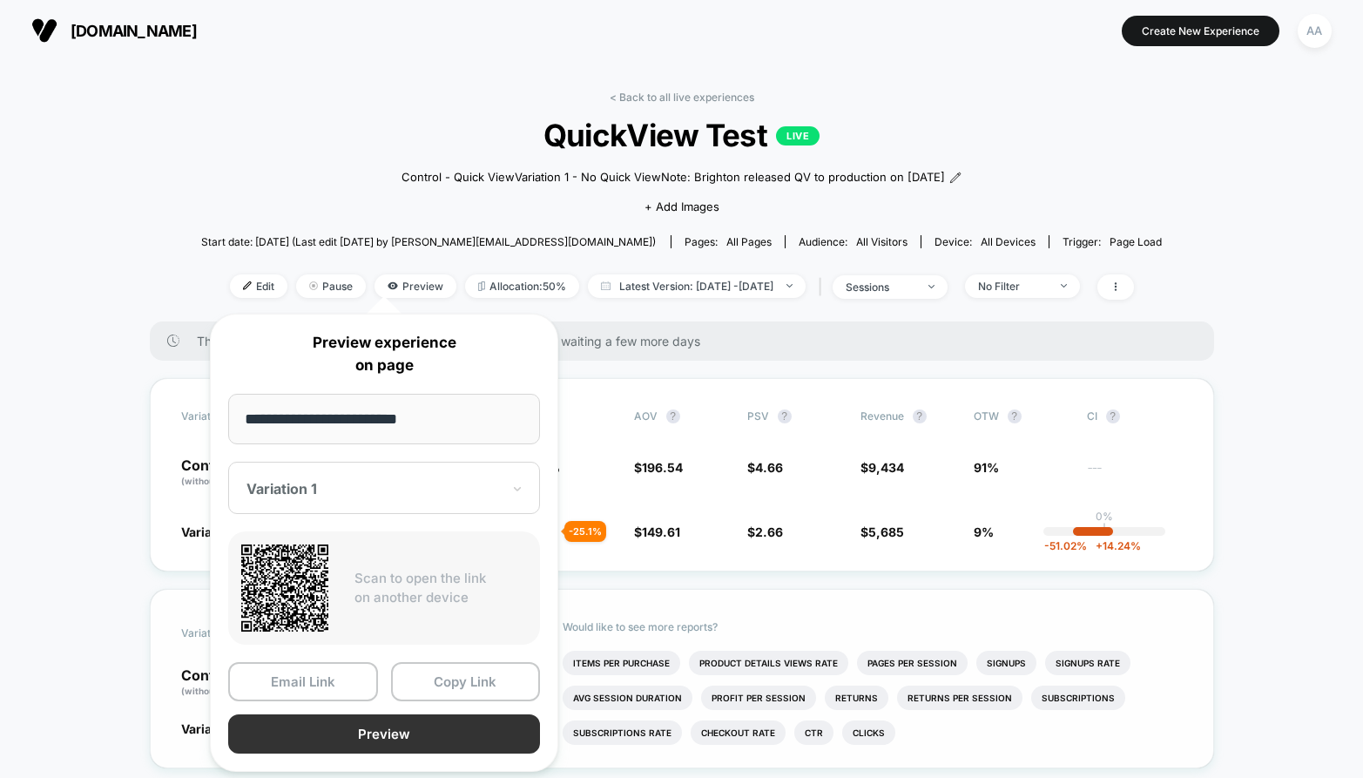
click at [387, 745] on button "Preview" at bounding box center [384, 733] width 312 height 39
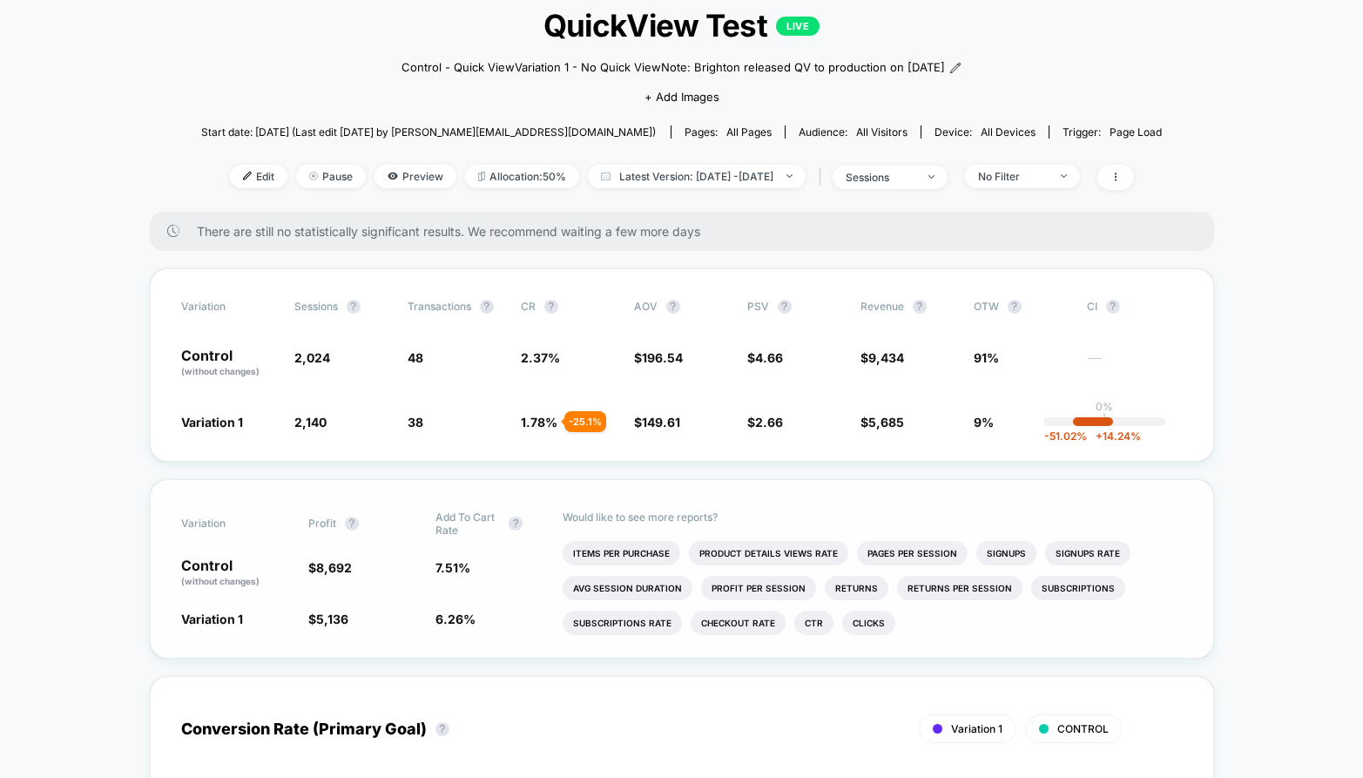
scroll to position [111, 0]
click at [870, 618] on li "Clicks" at bounding box center [868, 622] width 53 height 24
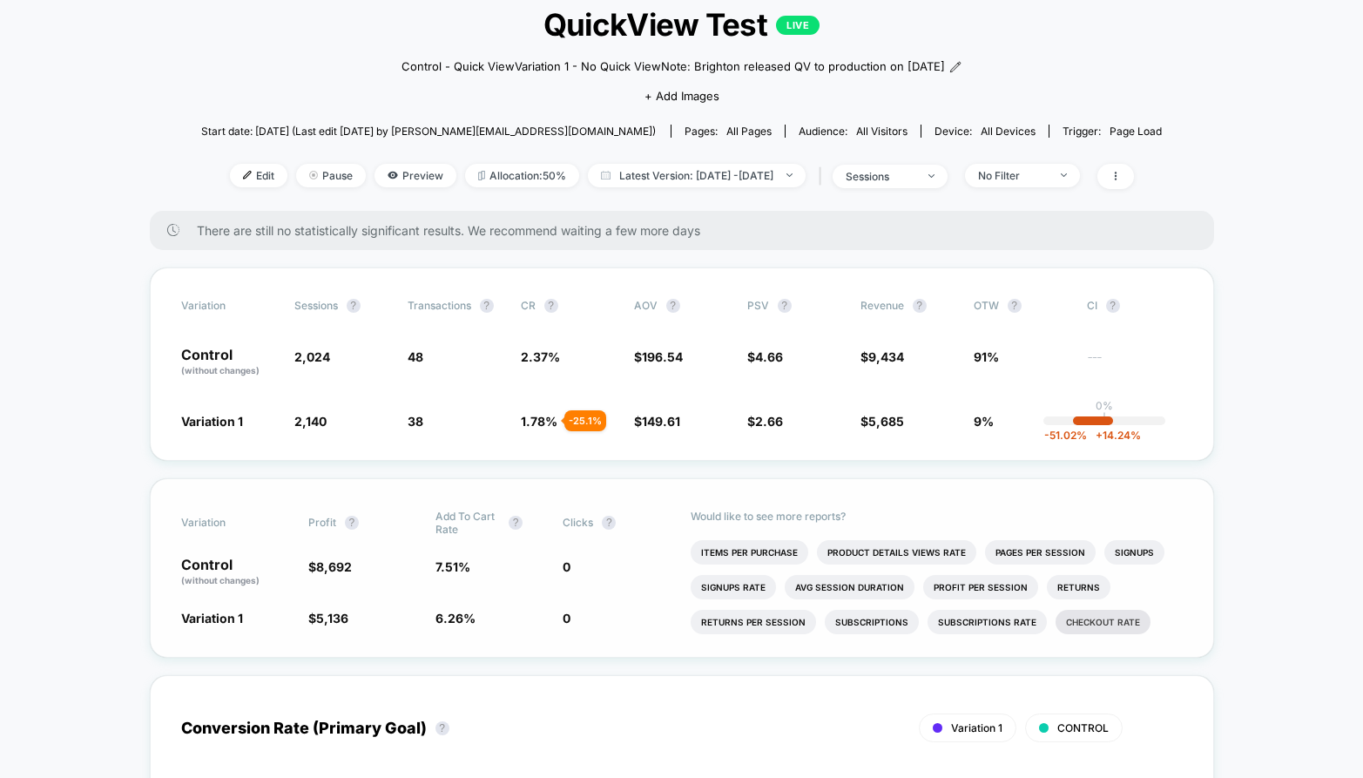
click at [1086, 618] on li "Checkout Rate" at bounding box center [1103, 622] width 95 height 24
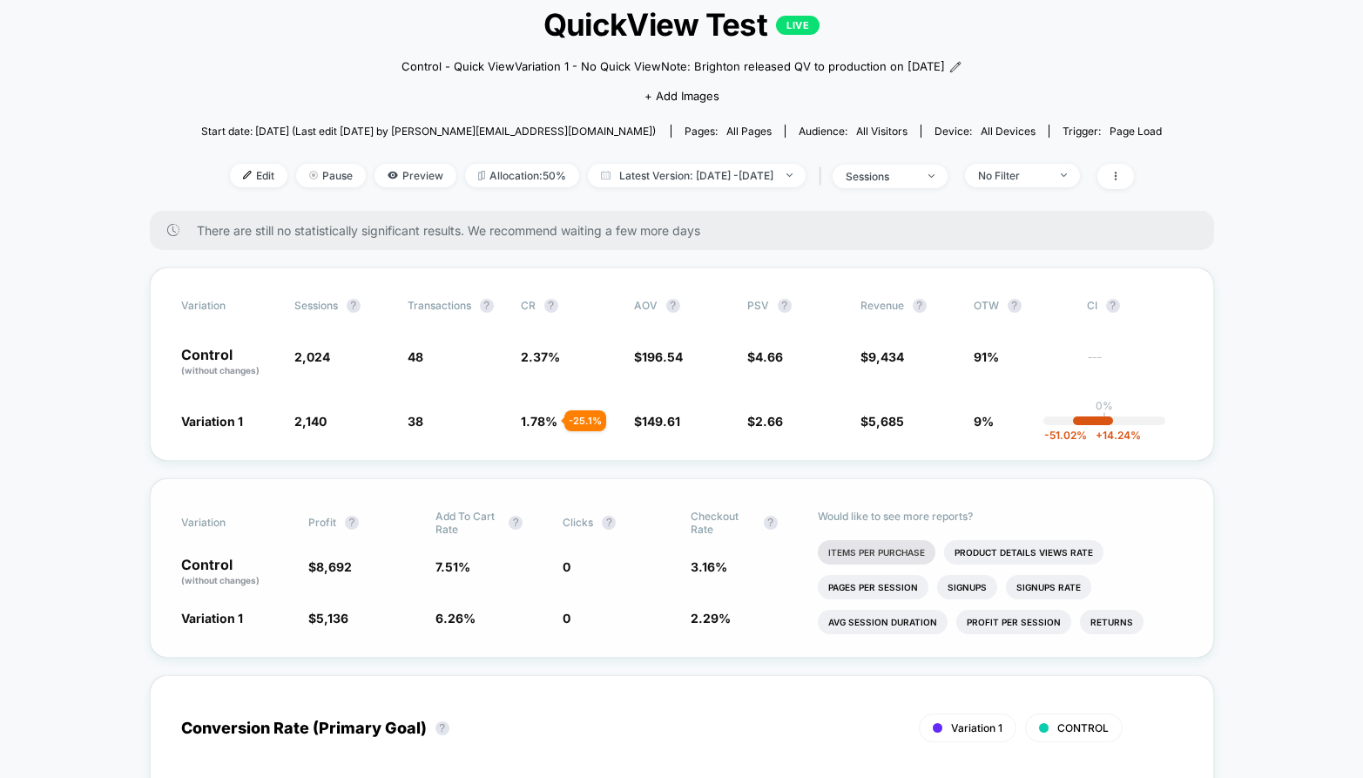
click at [888, 541] on li "Items Per Purchase" at bounding box center [877, 552] width 118 height 24
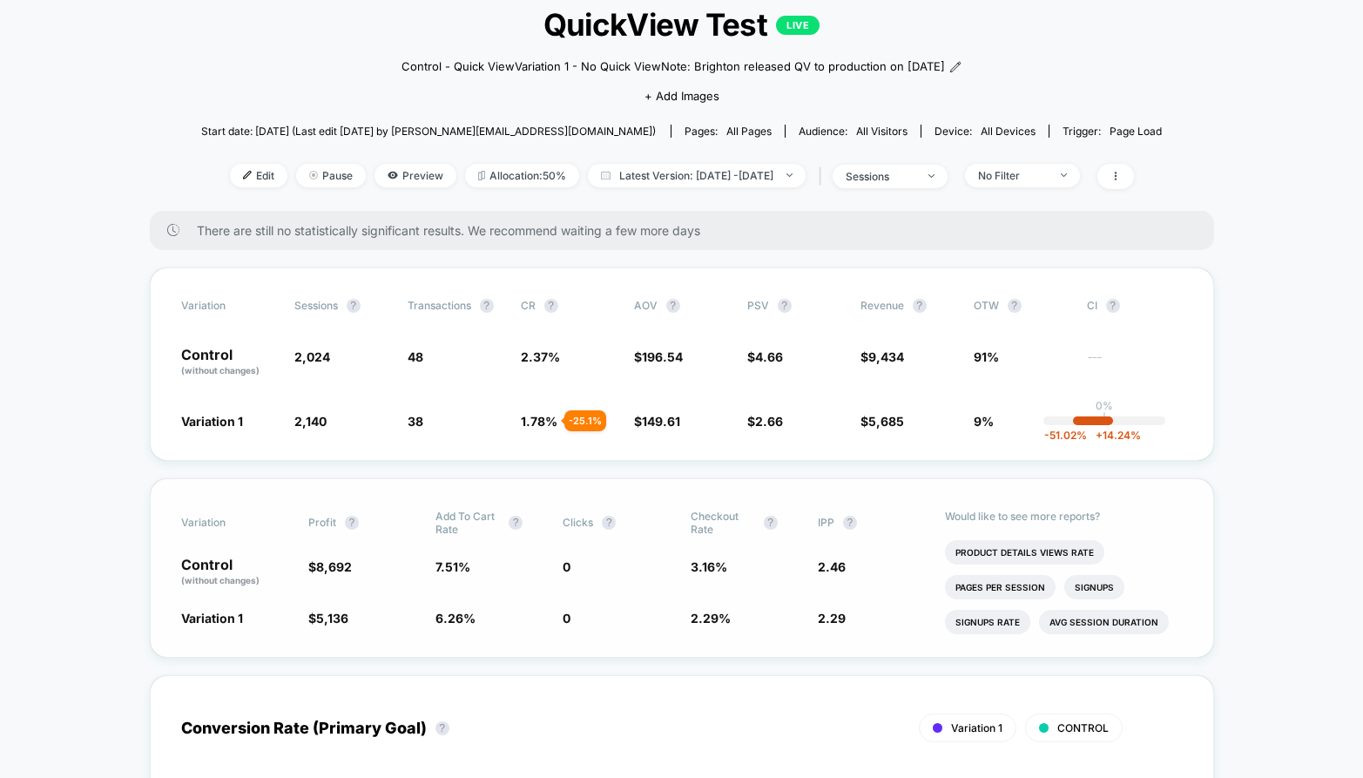
scroll to position [0, 0]
